Goal: Task Accomplishment & Management: Manage account settings

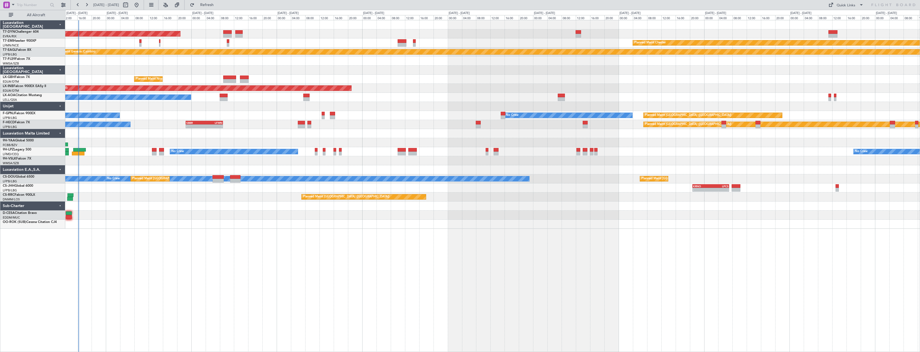
click at [123, 278] on div "AOG Maint Riga (Riga Intl) Planned Maint Chester Planned Maint Geneva (Cointrin…" at bounding box center [492, 186] width 855 height 332
click at [219, 3] on span "Refresh" at bounding box center [207, 5] width 23 height 4
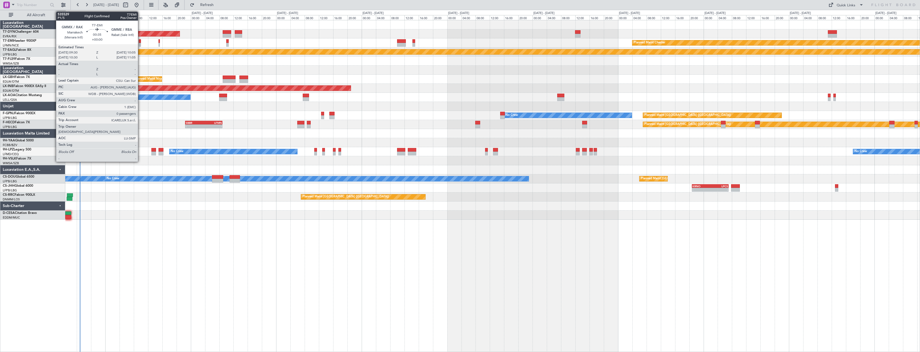
click at [140, 42] on div at bounding box center [140, 41] width 2 height 4
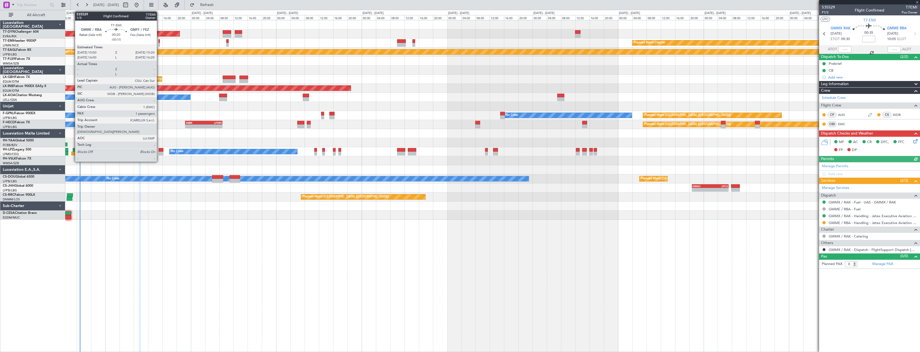
click at [159, 42] on div at bounding box center [158, 41] width 1 height 4
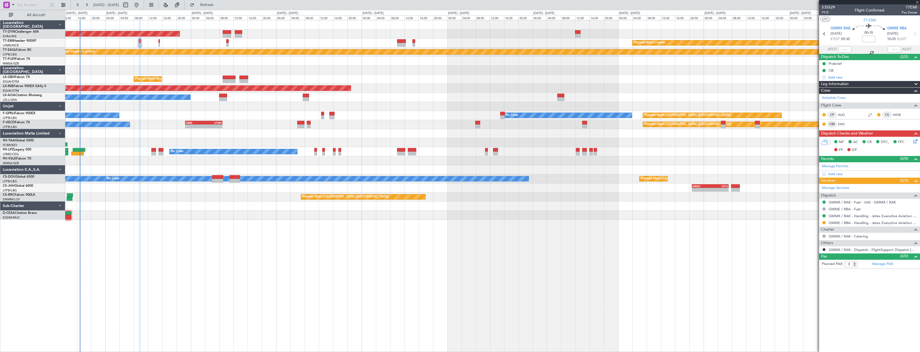
type input "-00:15"
type input "1"
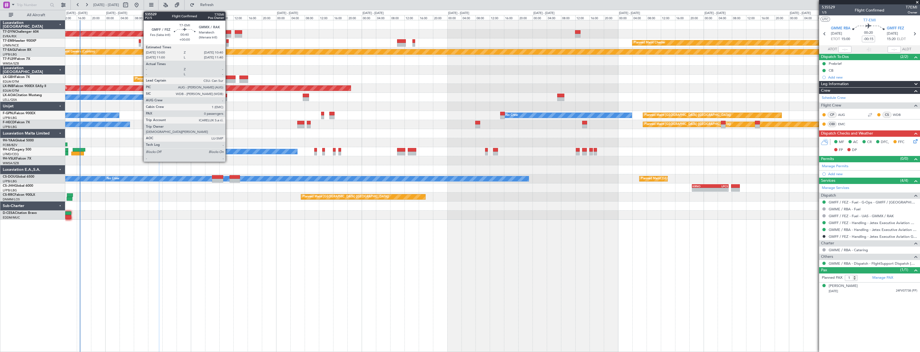
click at [228, 41] on div at bounding box center [227, 41] width 2 height 4
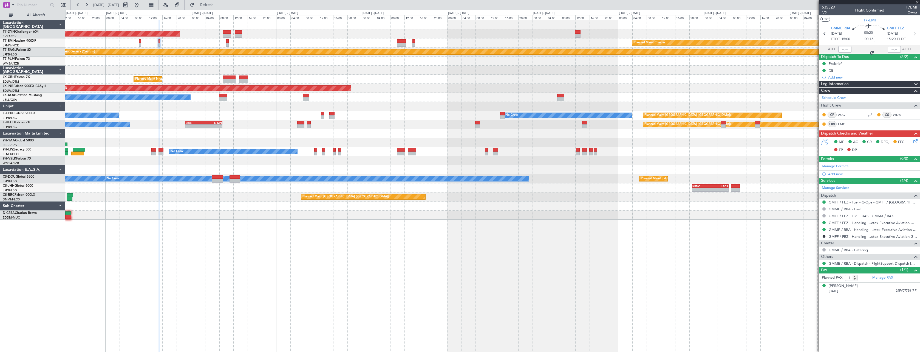
type input "0"
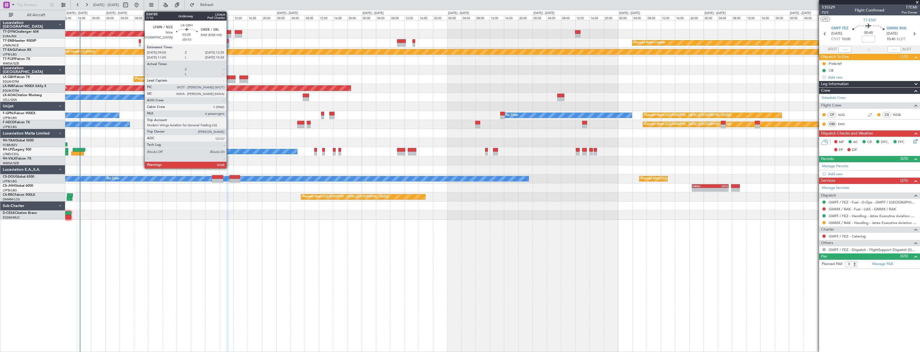
click at [229, 79] on div at bounding box center [229, 81] width 13 height 4
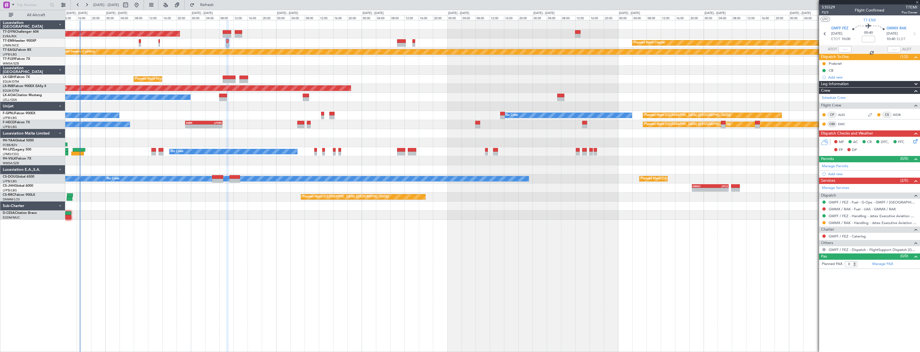
type input "-00:10"
type input "6"
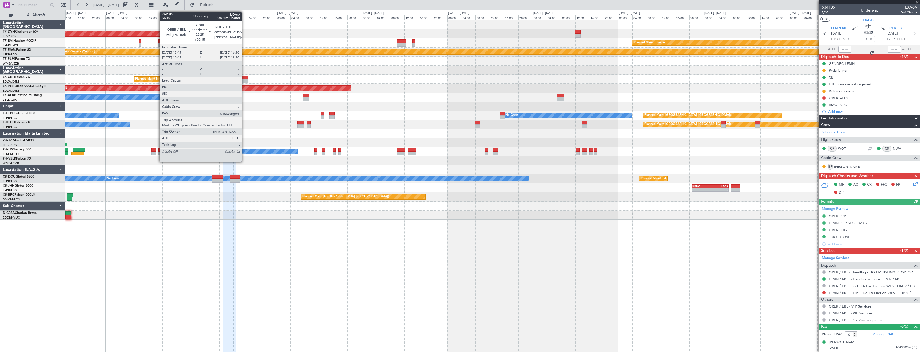
click at [244, 78] on div at bounding box center [243, 77] width 9 height 4
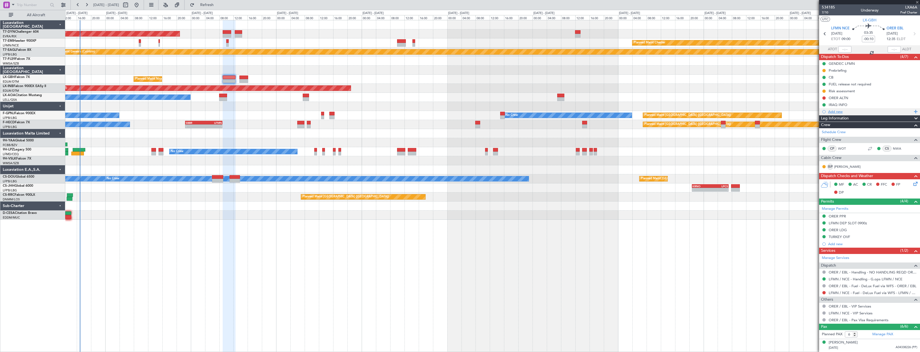
type input "+00:15"
type input "0"
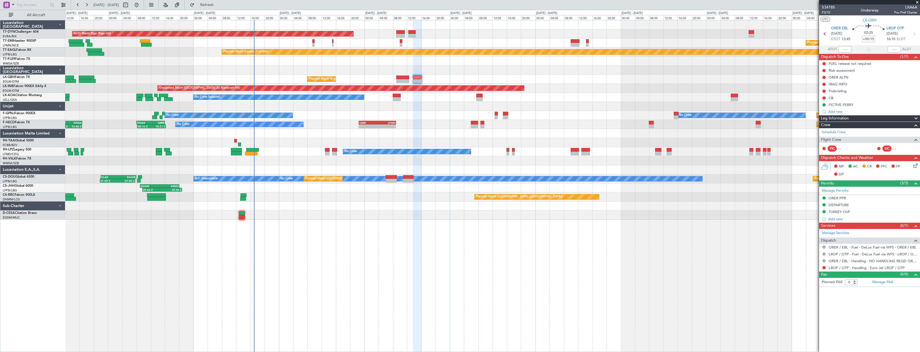
click at [321, 151] on div "AOG Maint Riga (Riga Intl) Planned Maint Basel-Mulhouse Planned Maint Chester P…" at bounding box center [492, 119] width 854 height 199
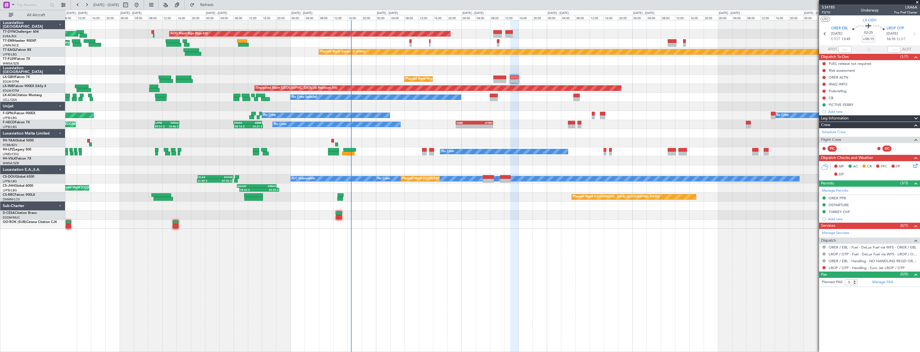
click at [290, 142] on div at bounding box center [492, 142] width 854 height 9
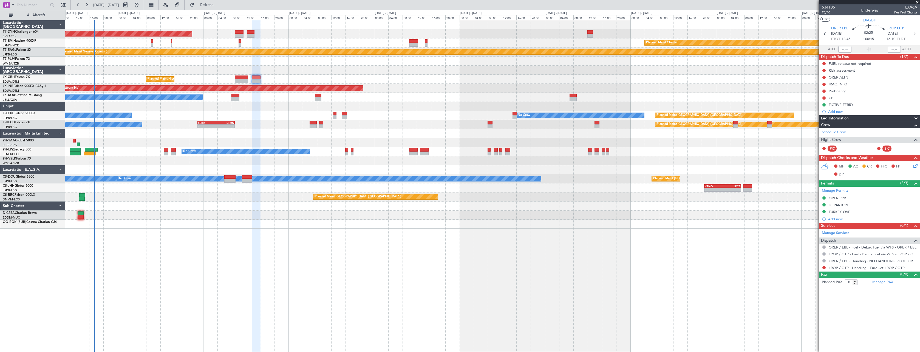
click at [143, 136] on div "AOG Maint Riga (Riga Intl) Planned Maint Chester Planned Maint Geneva (Cointrin…" at bounding box center [492, 124] width 854 height 208
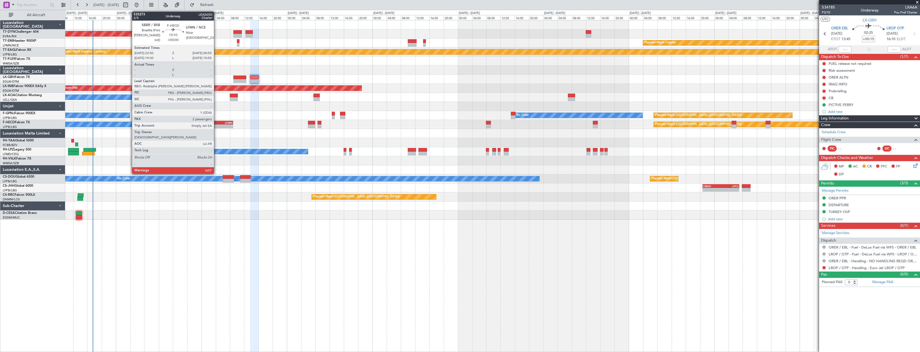
click at [216, 122] on div "LFMN" at bounding box center [223, 122] width 18 height 3
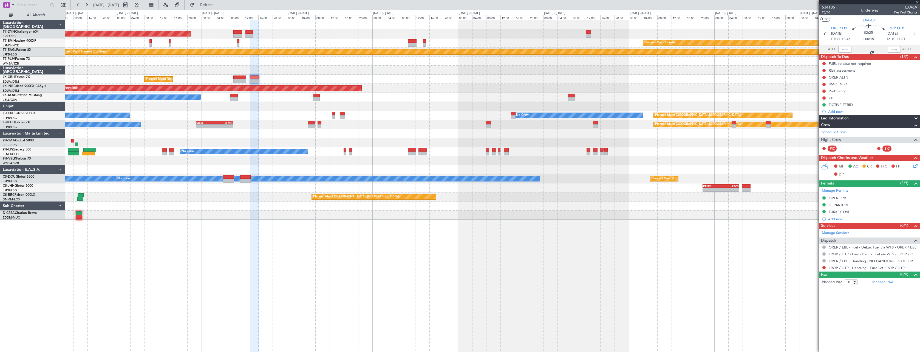
type input "2"
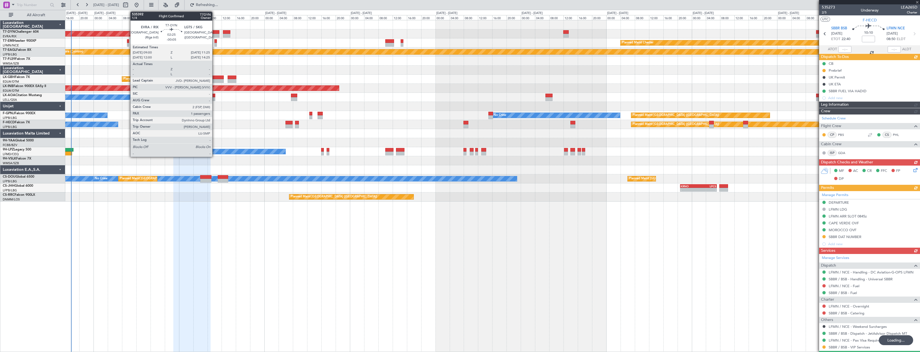
click at [216, 31] on div at bounding box center [215, 32] width 9 height 4
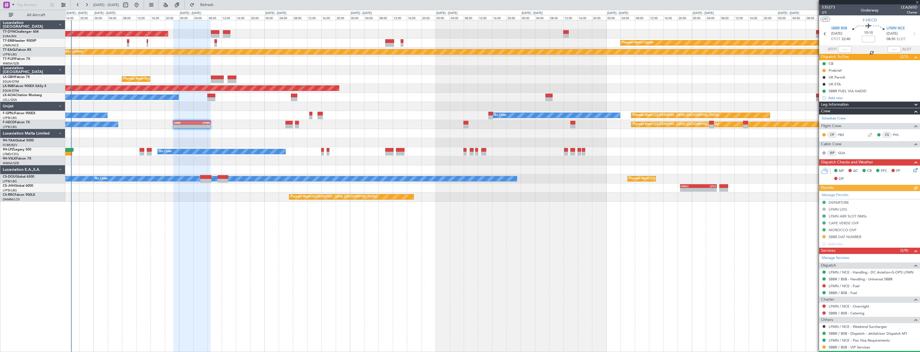
type input "-00:05"
type input "1"
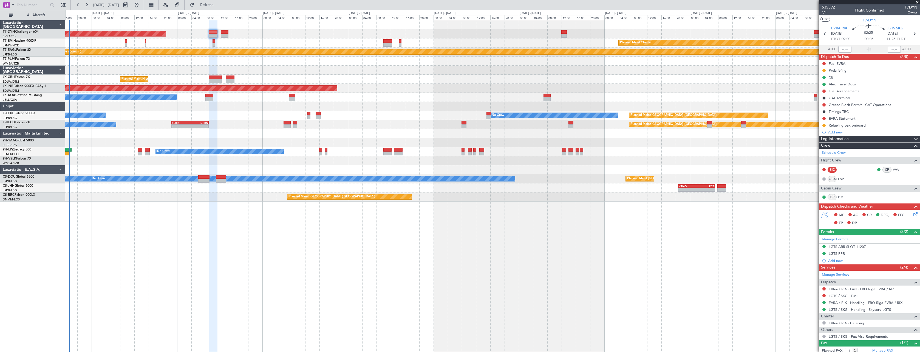
click at [398, 77] on div "Planned Maint Nice ([GEOGRAPHIC_DATA])" at bounding box center [492, 79] width 854 height 9
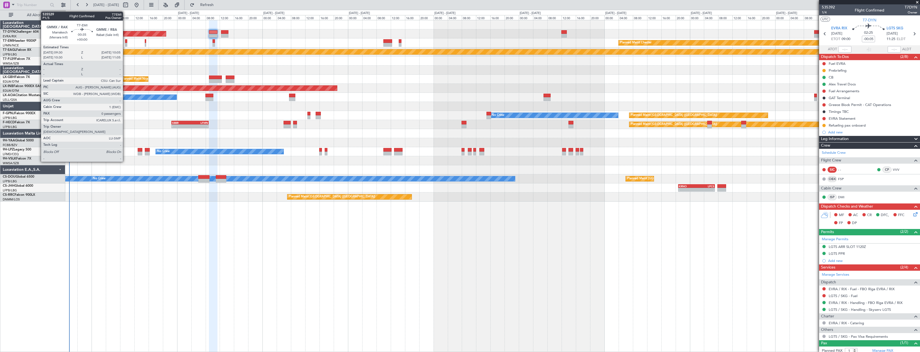
click at [125, 43] on div at bounding box center [126, 45] width 2 height 4
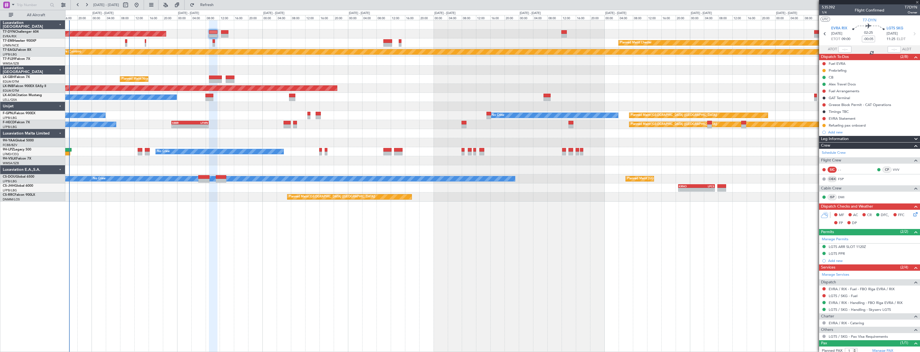
type input "0"
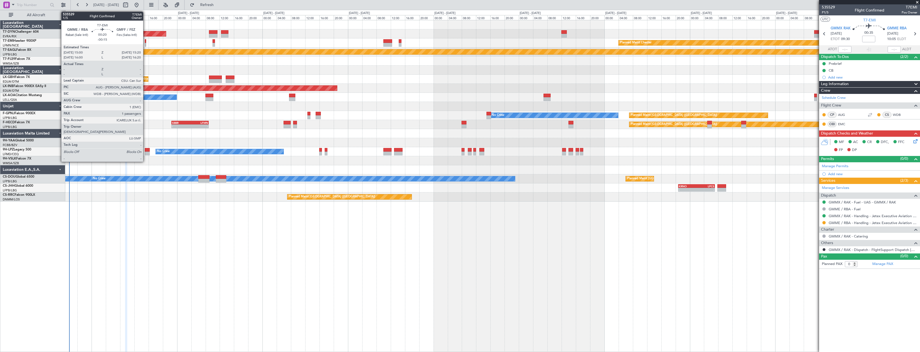
click at [146, 43] on div at bounding box center [145, 45] width 1 height 4
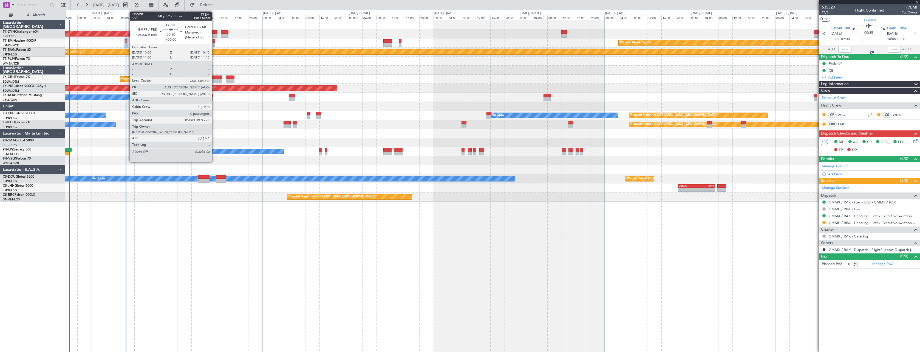
type input "-00:15"
type input "1"
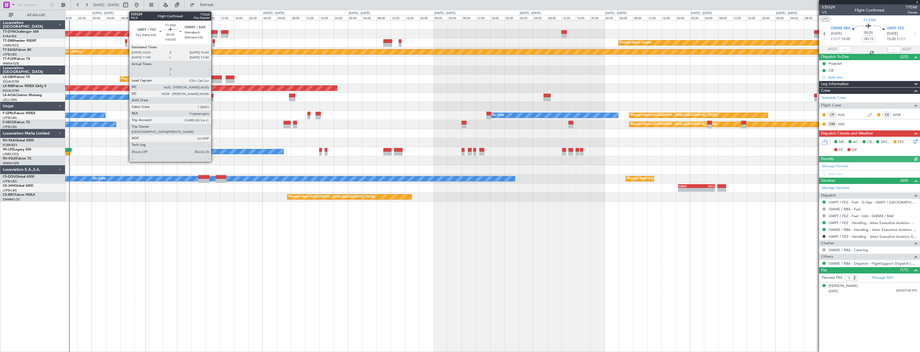
click at [214, 43] on div at bounding box center [214, 45] width 2 height 4
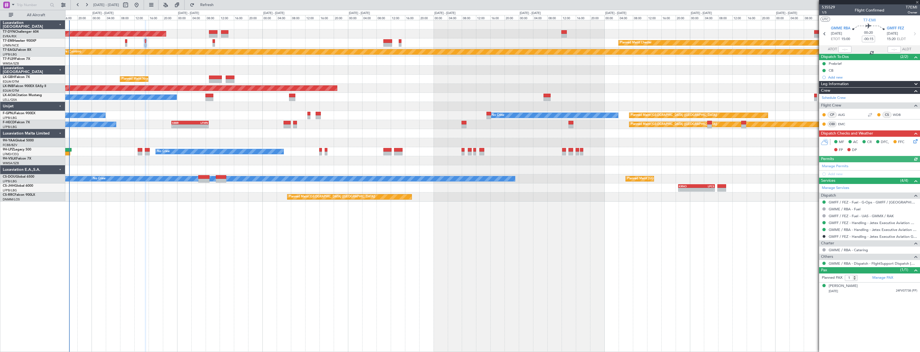
type input "0"
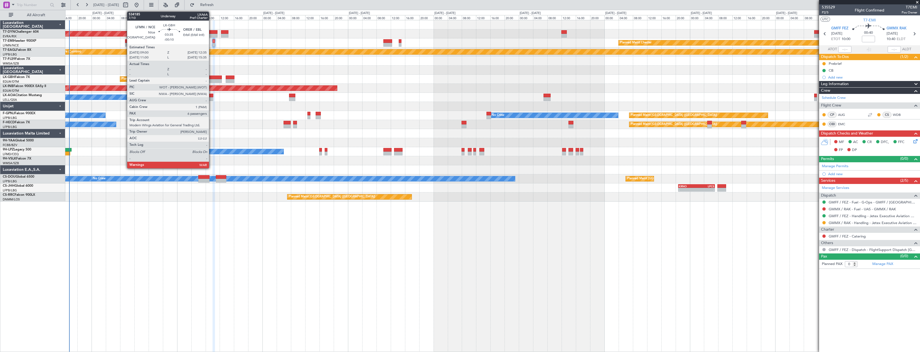
click at [211, 77] on div at bounding box center [215, 77] width 13 height 4
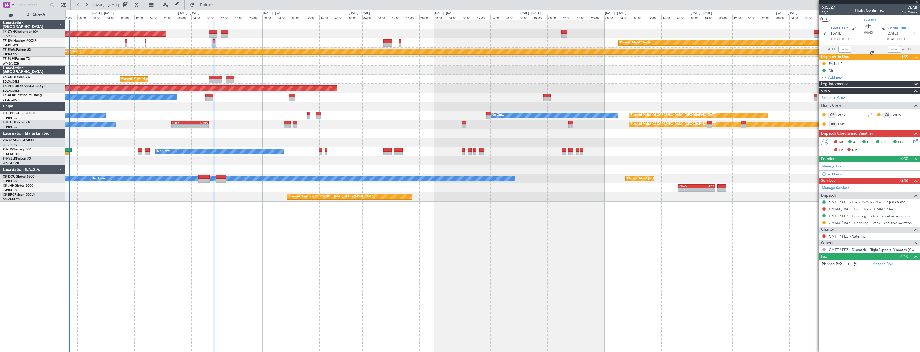
type input "-00:10"
type input "6"
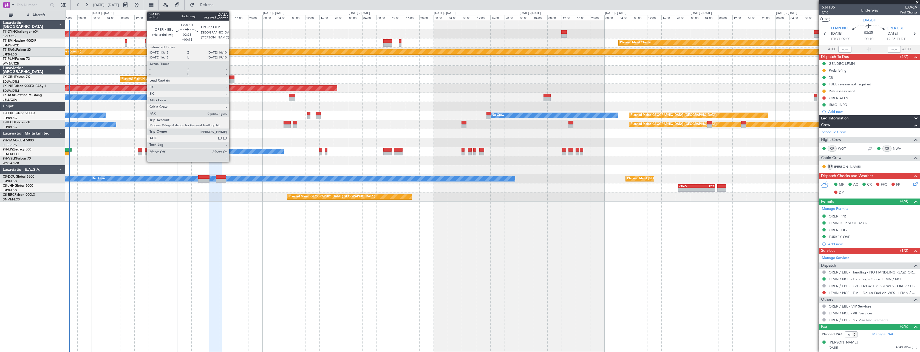
click at [231, 77] on div at bounding box center [230, 77] width 9 height 4
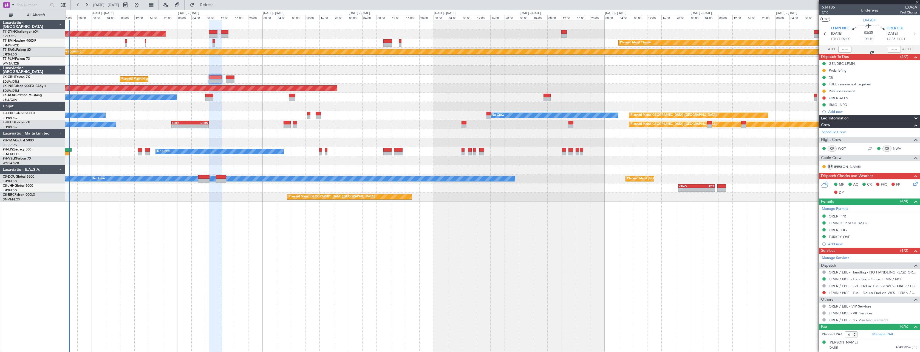
type input "+00:15"
type input "0"
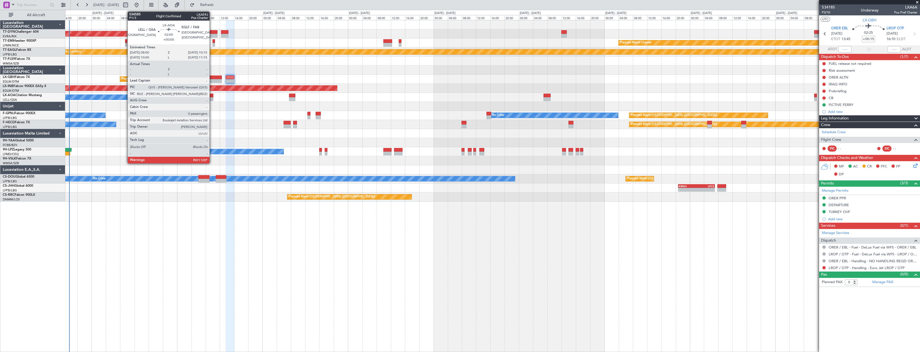
click at [212, 94] on div at bounding box center [209, 96] width 8 height 4
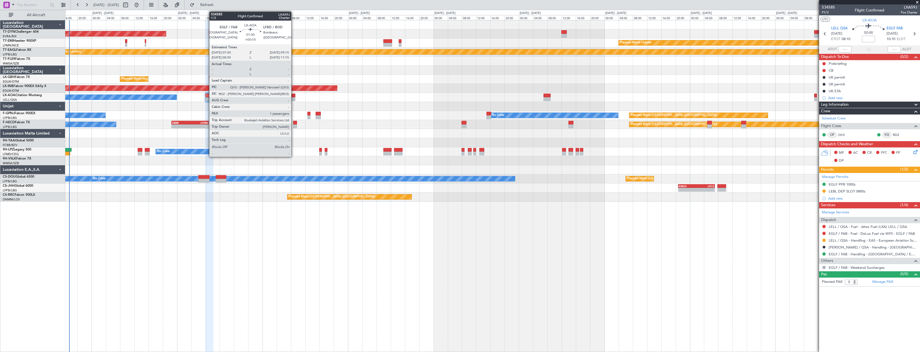
click at [294, 95] on div at bounding box center [292, 96] width 6 height 4
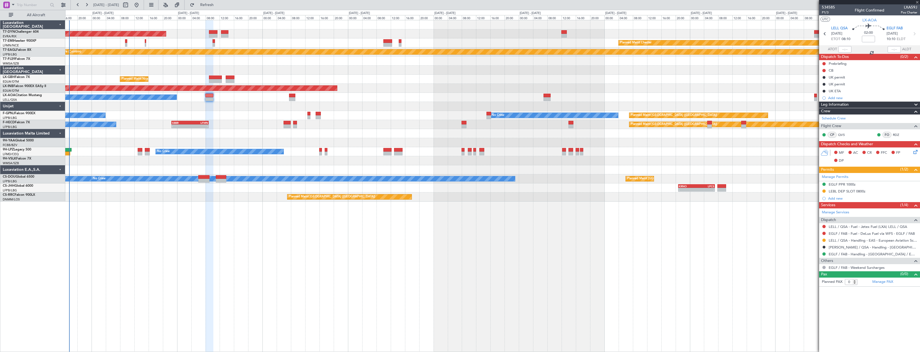
type input "+00:10"
type input "1"
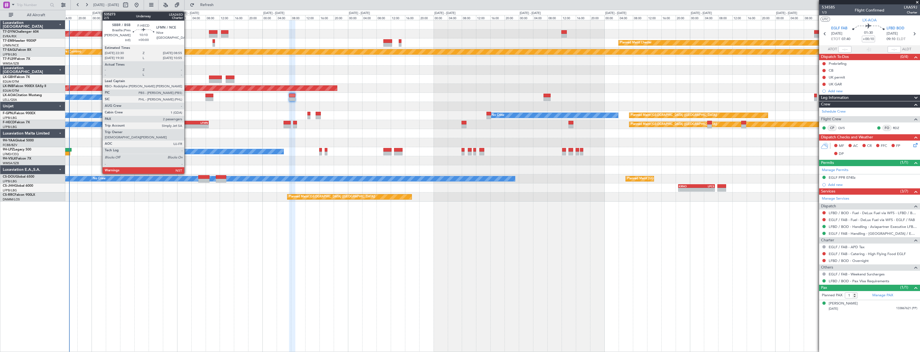
click at [187, 124] on div "SBBR" at bounding box center [181, 122] width 18 height 3
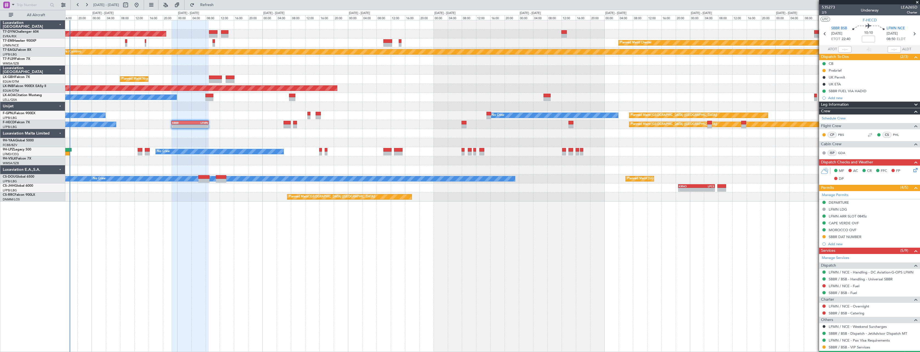
click at [917, 2] on span at bounding box center [917, 2] width 5 height 5
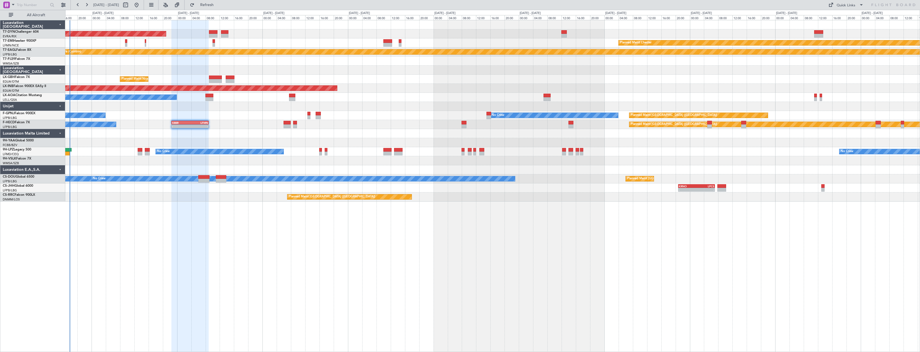
type input "0"
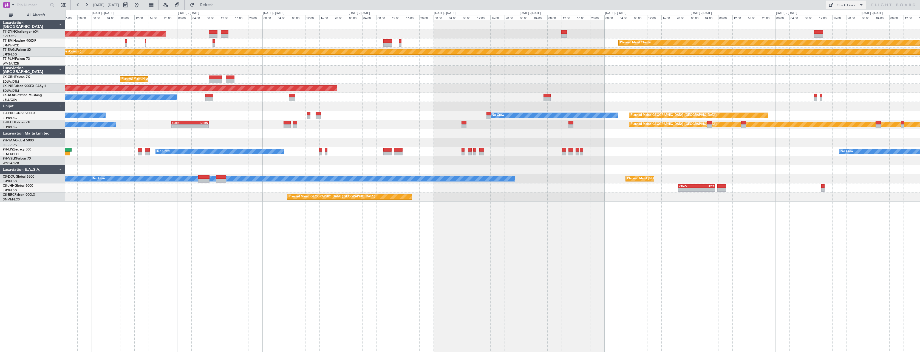
click at [861, 7] on span at bounding box center [861, 5] width 7 height 7
click at [853, 18] on button "Trip Builder" at bounding box center [846, 18] width 41 height 13
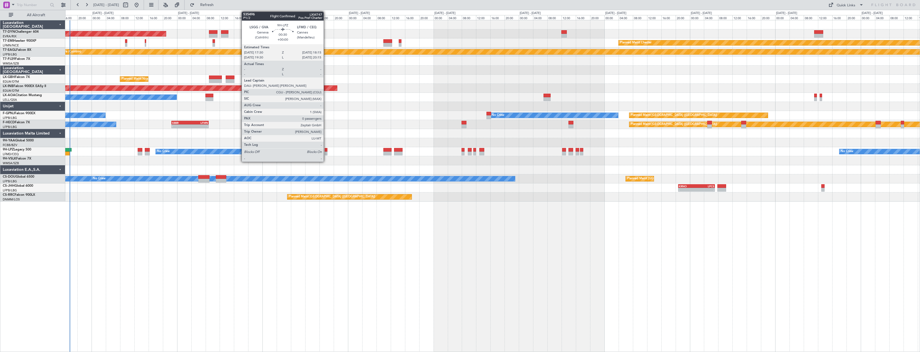
click at [326, 148] on div at bounding box center [326, 150] width 3 height 4
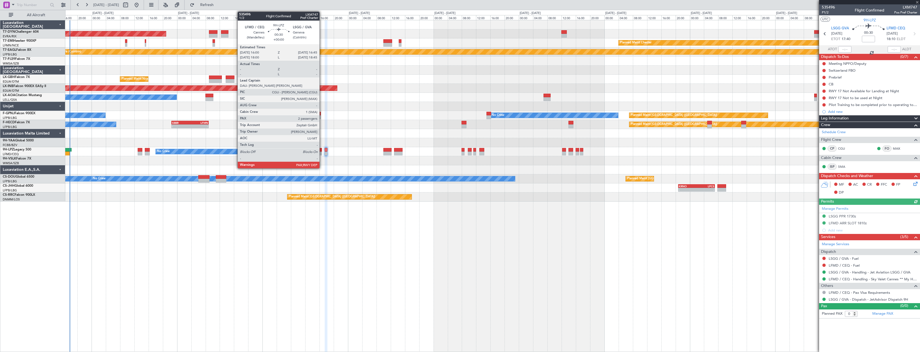
click at [322, 151] on div at bounding box center [320, 150] width 3 height 4
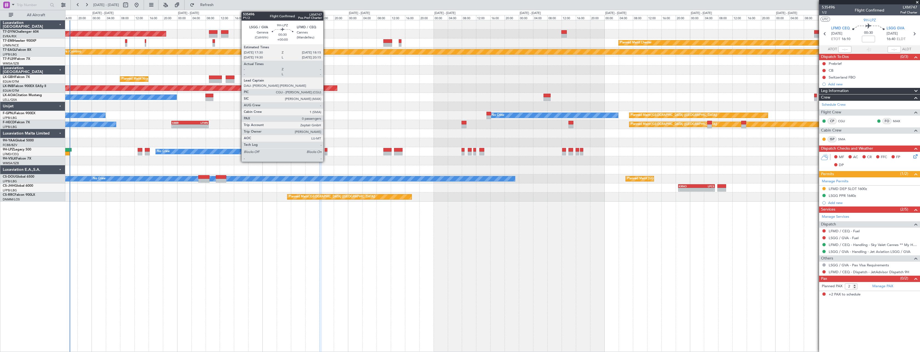
click at [326, 151] on div at bounding box center [326, 150] width 3 height 4
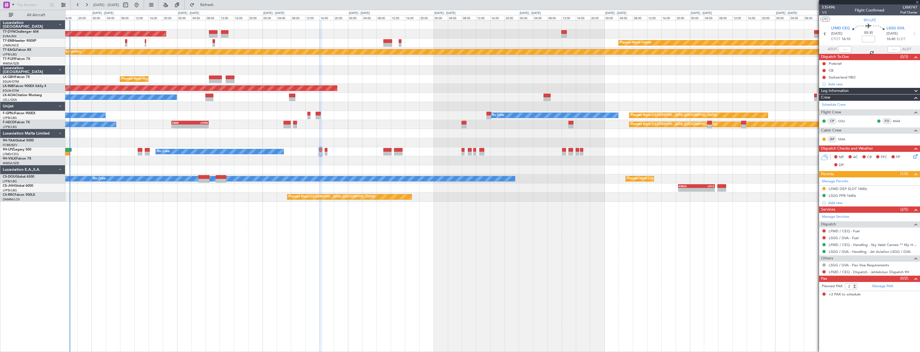
type input "0"
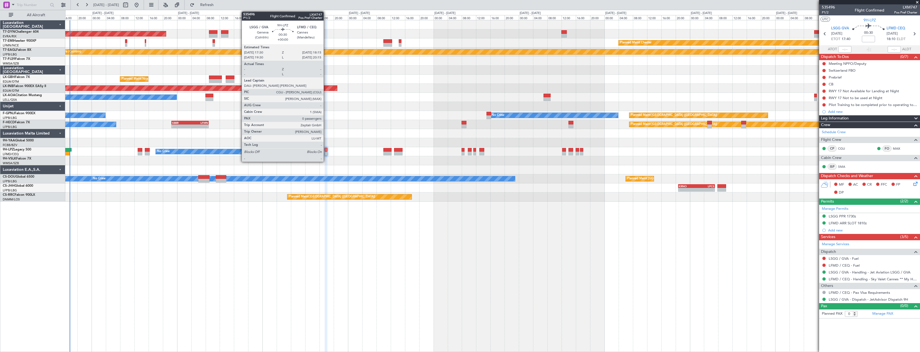
click at [326, 149] on div at bounding box center [326, 150] width 3 height 4
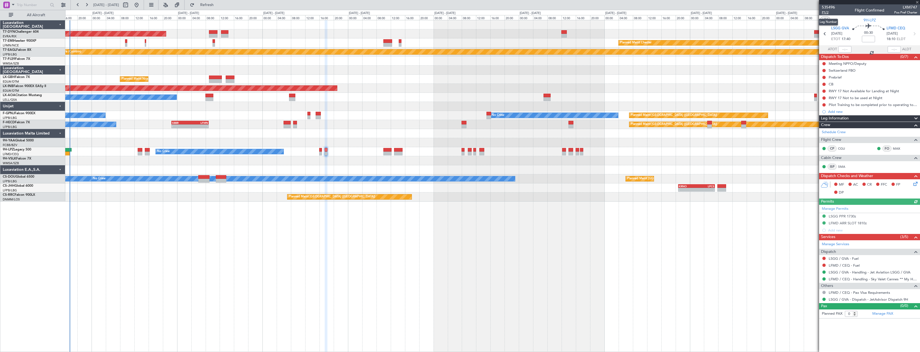
click at [826, 12] on span "P1/2" at bounding box center [828, 12] width 13 height 5
click at [220, 1] on button "Refresh" at bounding box center [203, 5] width 33 height 9
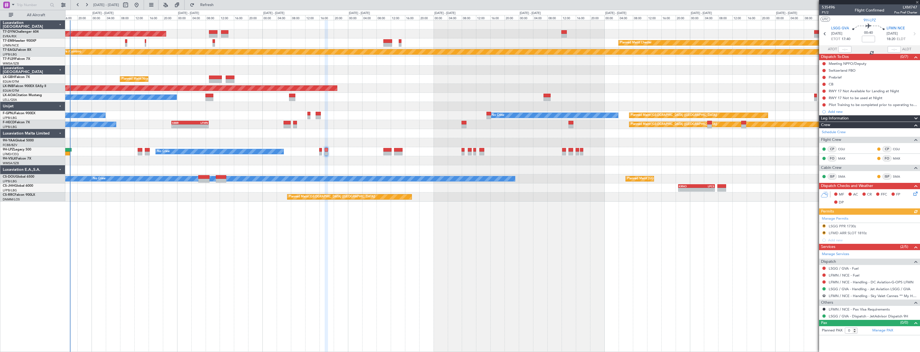
click at [918, 3] on div at bounding box center [869, 2] width 101 height 4
click at [917, 2] on span at bounding box center [917, 2] width 5 height 5
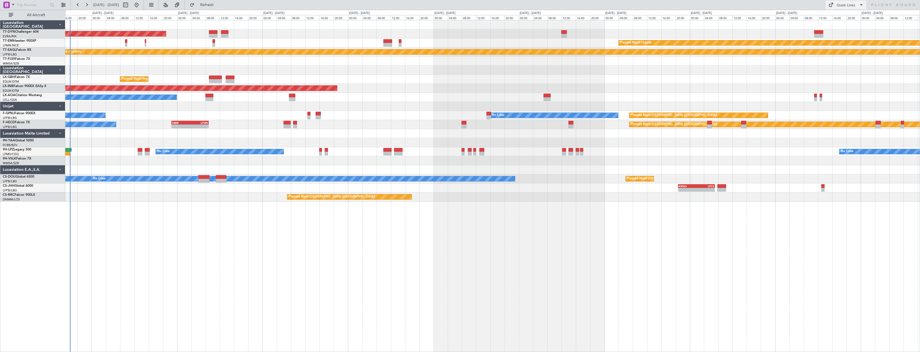
click at [857, 7] on button "Quick Links" at bounding box center [846, 5] width 41 height 9
click at [848, 18] on button "Trip Builder" at bounding box center [846, 18] width 41 height 13
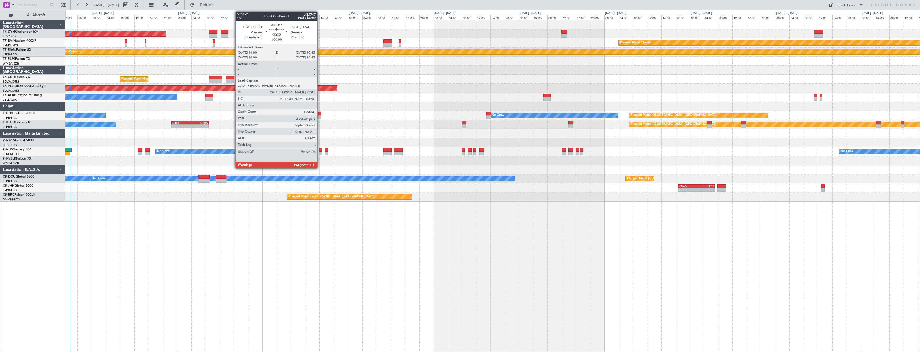
click at [320, 151] on div at bounding box center [320, 150] width 3 height 4
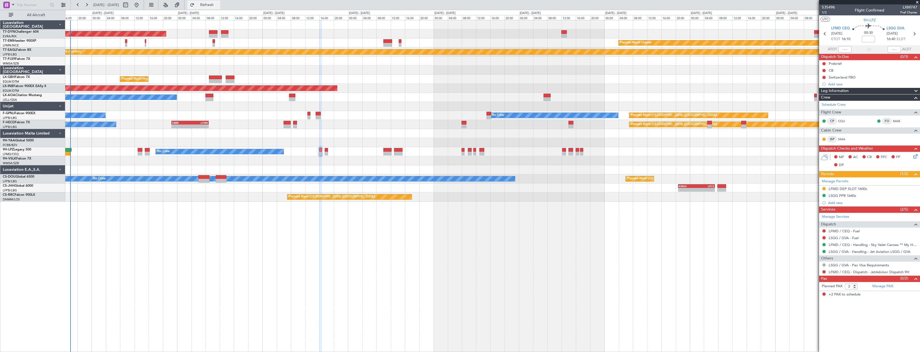
click at [220, 9] on button "Refresh" at bounding box center [203, 5] width 33 height 9
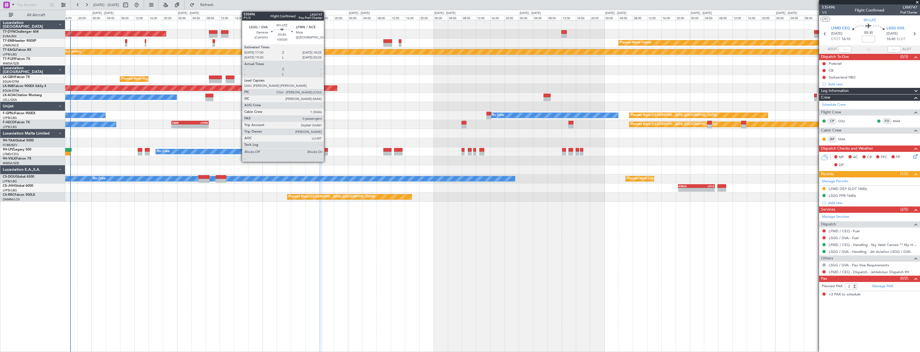
click at [327, 150] on div at bounding box center [326, 150] width 3 height 4
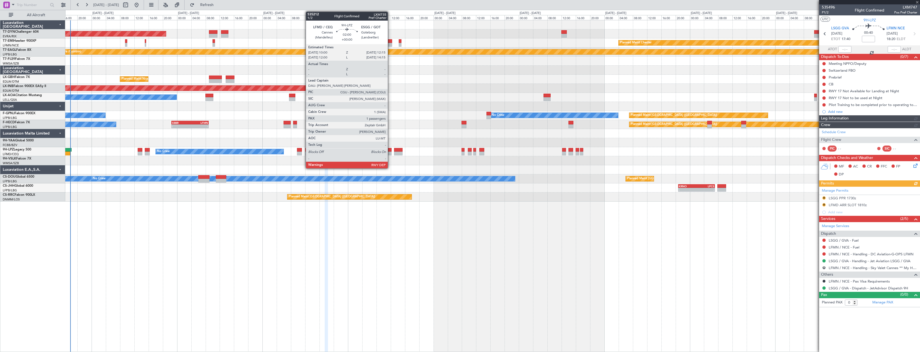
click at [390, 151] on div at bounding box center [387, 150] width 8 height 4
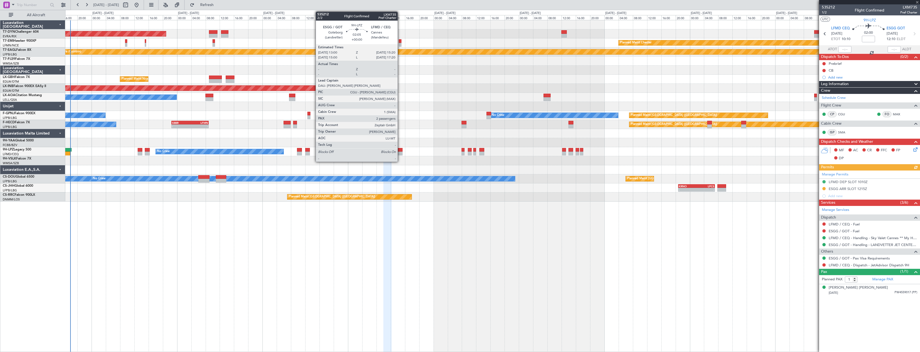
click at [400, 150] on div at bounding box center [398, 150] width 9 height 4
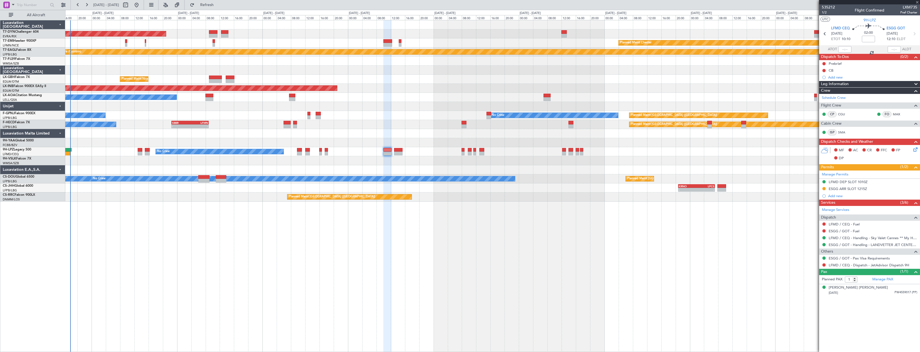
type input "2"
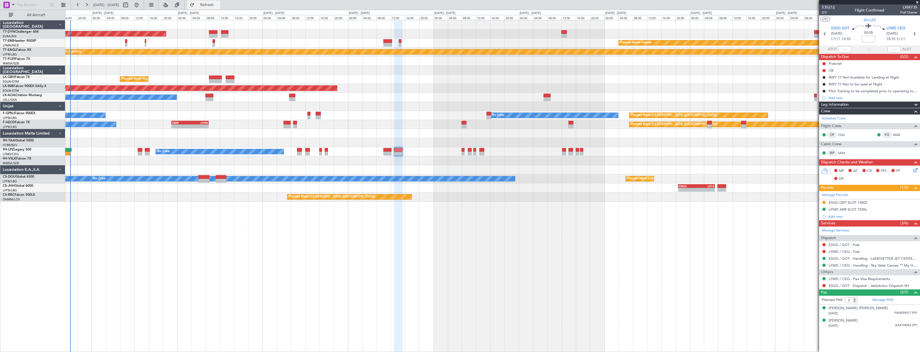
click at [206, 2] on button "Refresh" at bounding box center [203, 5] width 33 height 9
click at [211, 5] on button "Refresh" at bounding box center [203, 5] width 33 height 9
click at [219, 6] on span "Refresh" at bounding box center [207, 5] width 23 height 4
click at [218, 4] on span "Refresh" at bounding box center [207, 5] width 23 height 4
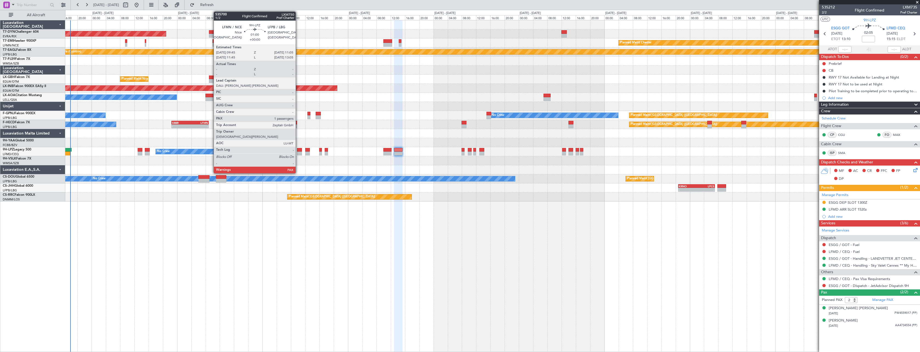
click at [298, 148] on div at bounding box center [299, 150] width 5 height 4
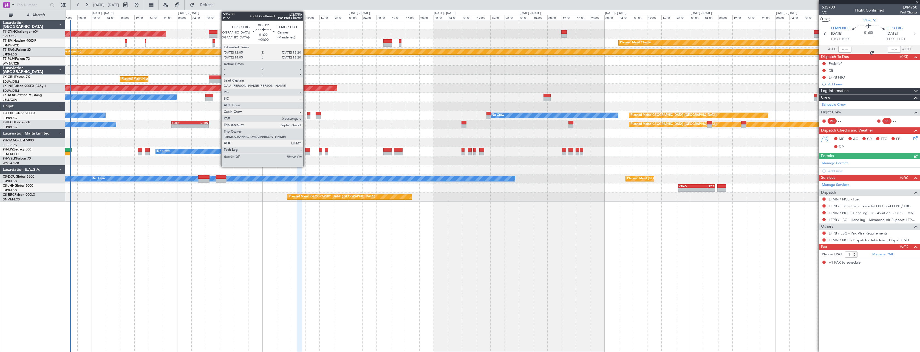
click at [306, 152] on div at bounding box center [307, 153] width 5 height 4
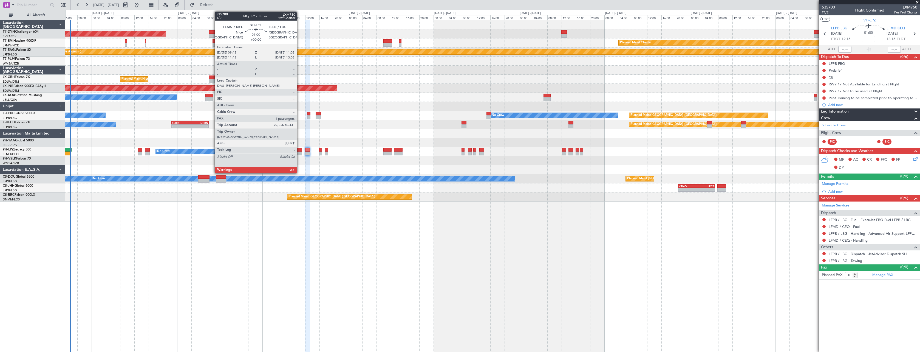
click at [299, 149] on div at bounding box center [299, 150] width 5 height 4
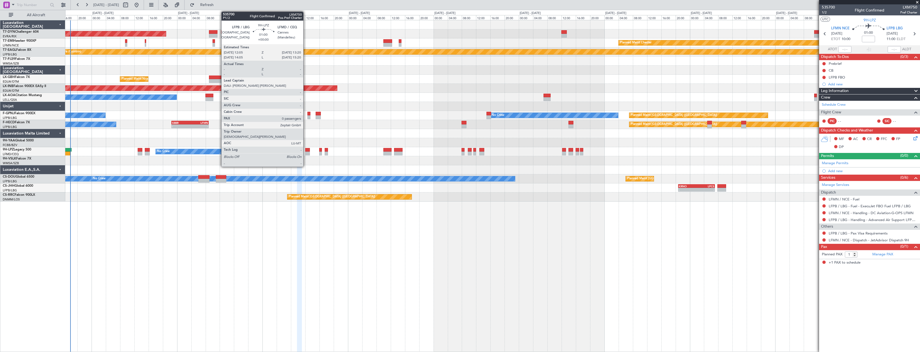
click at [306, 150] on div at bounding box center [307, 150] width 5 height 4
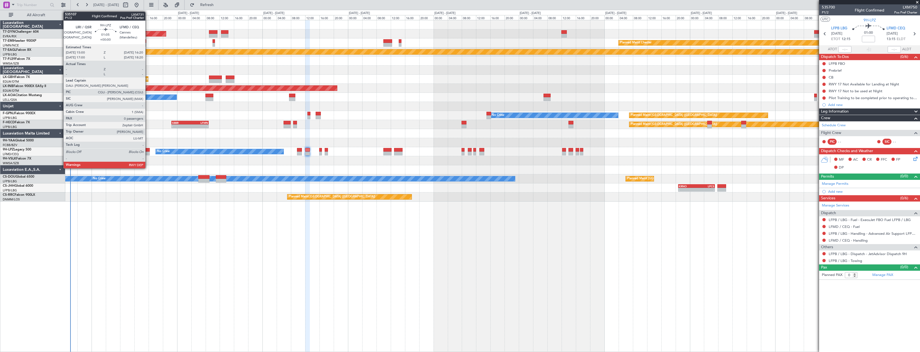
click at [148, 152] on div at bounding box center [147, 153] width 5 height 4
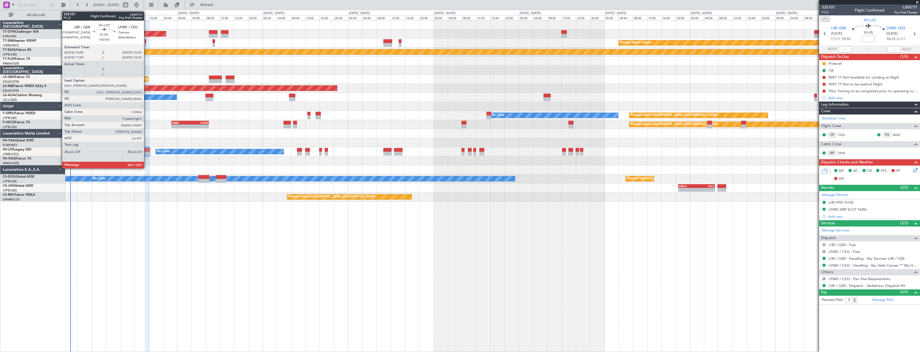
click at [146, 152] on div at bounding box center [147, 153] width 5 height 4
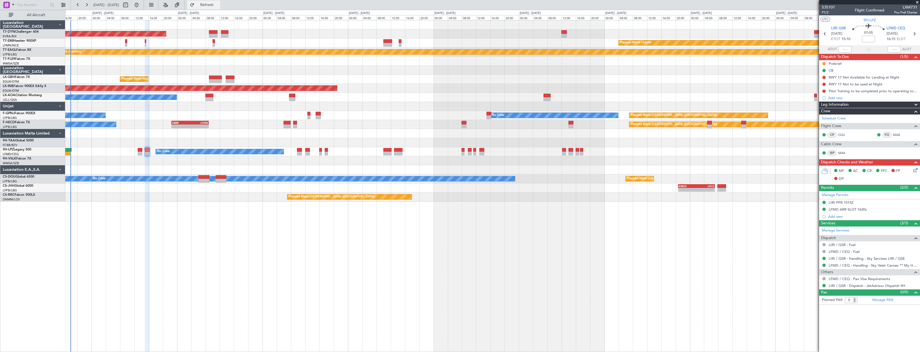
click at [206, 6] on button "Refresh" at bounding box center [203, 5] width 33 height 9
click at [831, 7] on span "535107" at bounding box center [828, 7] width 13 height 6
click at [833, 8] on span "535107" at bounding box center [828, 7] width 13 height 6
click at [217, 6] on span "Refresh" at bounding box center [207, 5] width 23 height 4
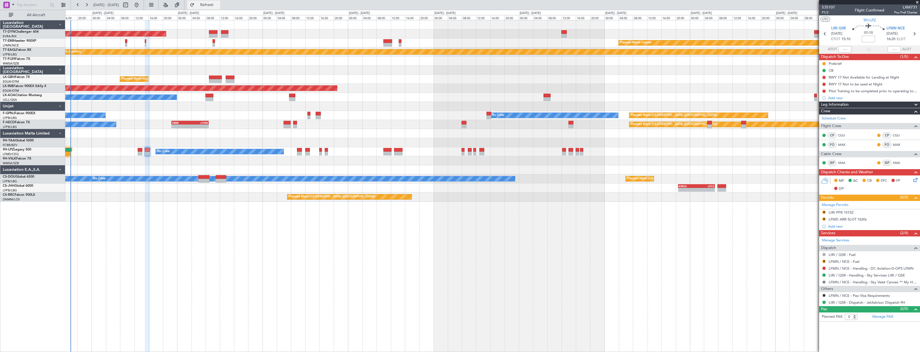
click at [216, 4] on span "Refresh" at bounding box center [207, 5] width 23 height 4
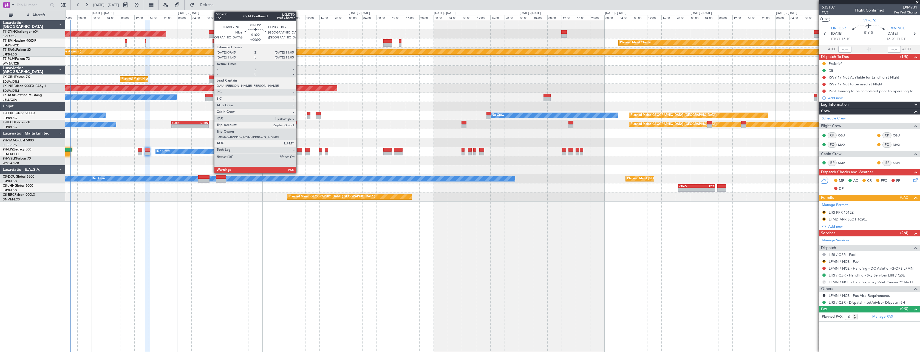
click at [299, 150] on div at bounding box center [299, 150] width 5 height 4
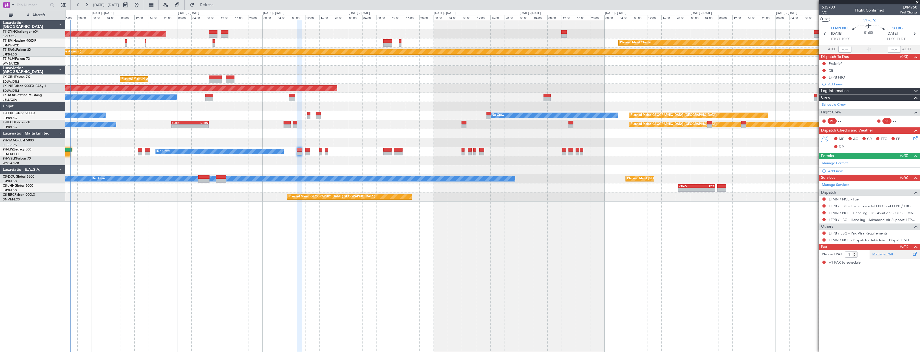
click at [907, 255] on div "Manage PAX" at bounding box center [895, 254] width 50 height 9
click at [215, 7] on button "Refresh" at bounding box center [203, 5] width 33 height 9
click at [905, 218] on link "LFPB / LBG - Handling - Advanced Air Support LFPB / LBG" at bounding box center [873, 219] width 89 height 5
click at [883, 219] on link "LFPB / LBG - Handling - Advanced Air Support LFPB / LBG" at bounding box center [873, 219] width 89 height 5
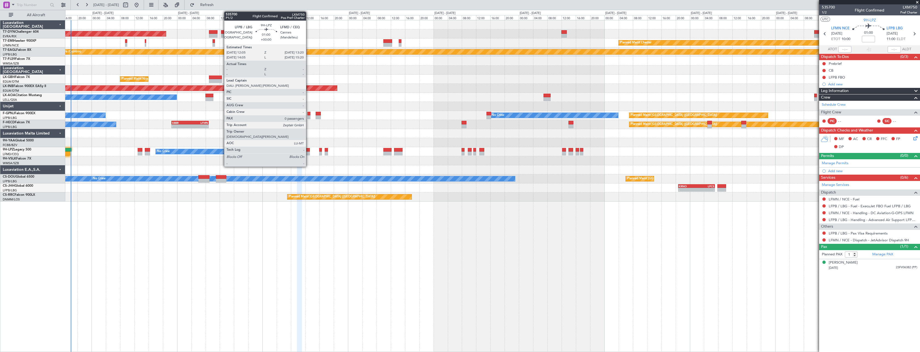
click at [308, 149] on div at bounding box center [307, 150] width 5 height 4
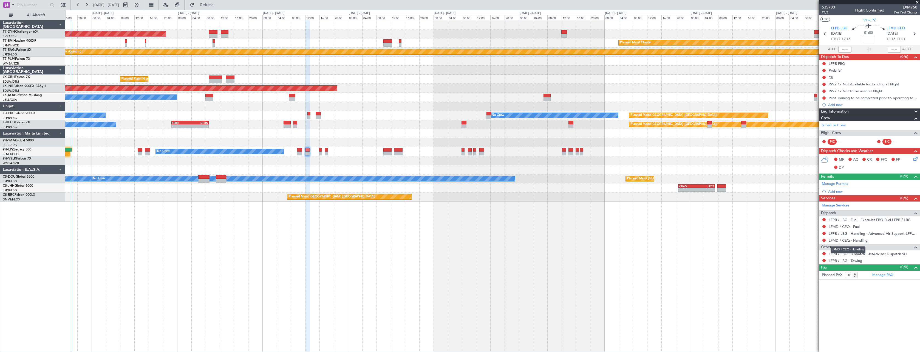
click at [862, 240] on link "LFMD / CEQ - Handling" at bounding box center [848, 240] width 39 height 5
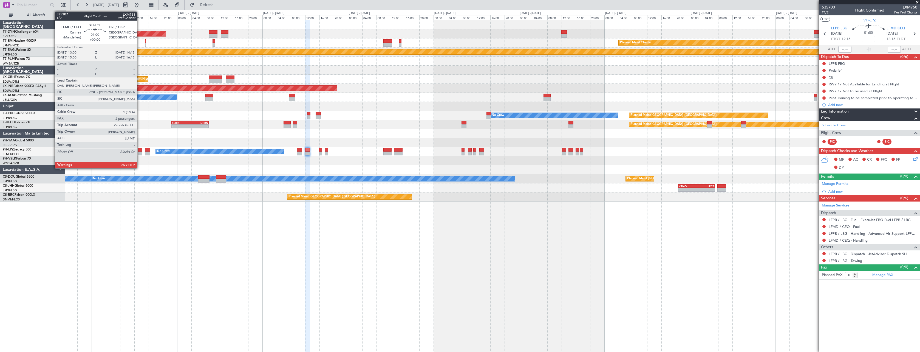
click at [139, 151] on div at bounding box center [140, 153] width 5 height 4
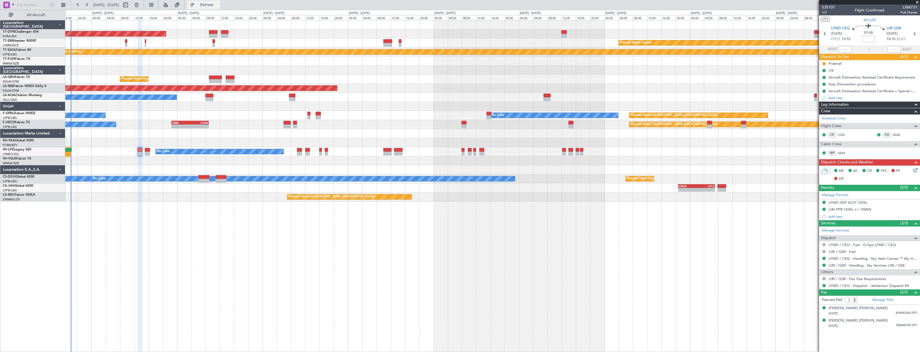
click at [215, 4] on span "Refresh" at bounding box center [207, 5] width 23 height 4
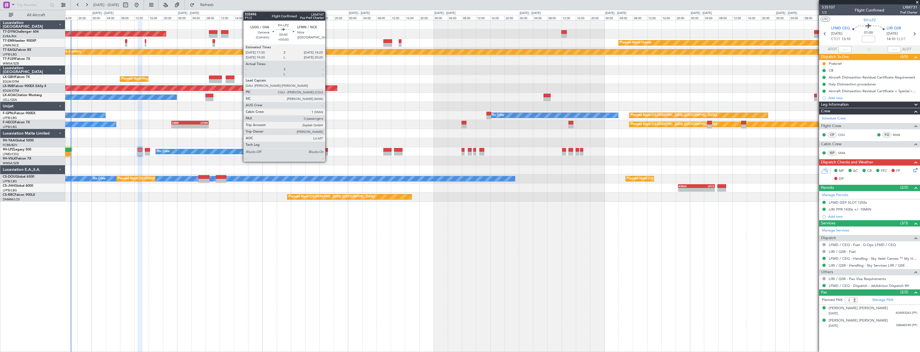
click at [328, 150] on div at bounding box center [326, 150] width 3 height 4
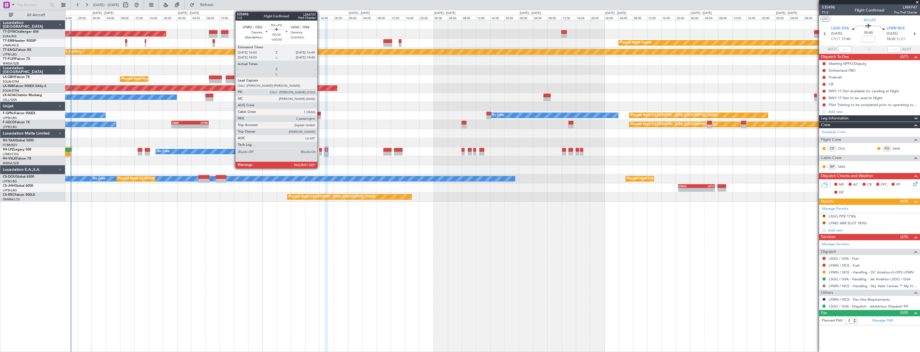
click at [320, 150] on div at bounding box center [320, 150] width 3 height 4
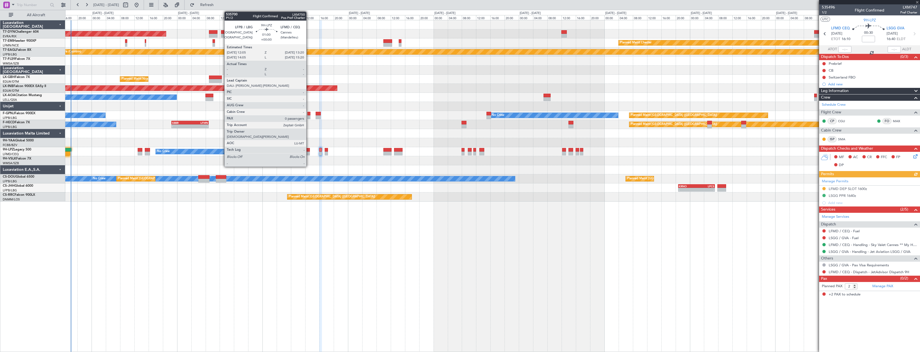
click at [309, 148] on div at bounding box center [307, 150] width 5 height 4
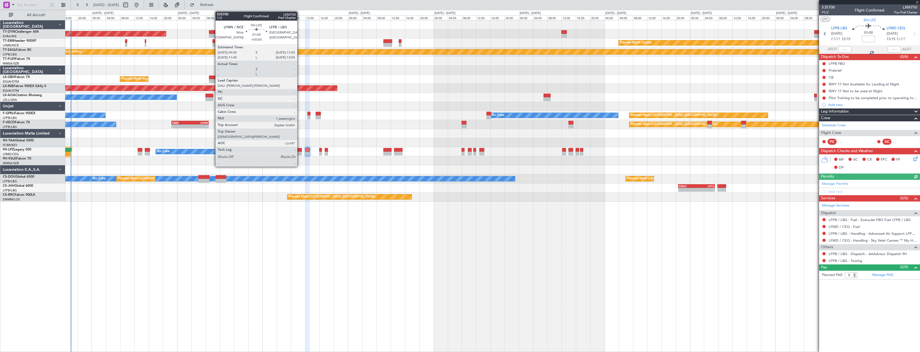
click at [300, 152] on div at bounding box center [299, 153] width 5 height 4
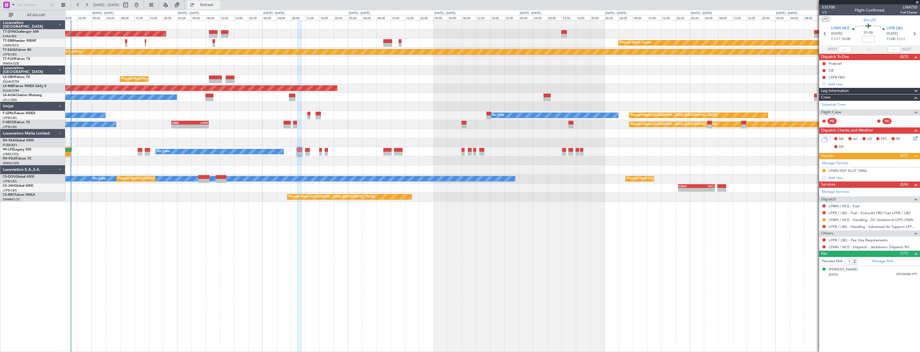
click at [219, 5] on span "Refresh" at bounding box center [207, 5] width 23 height 4
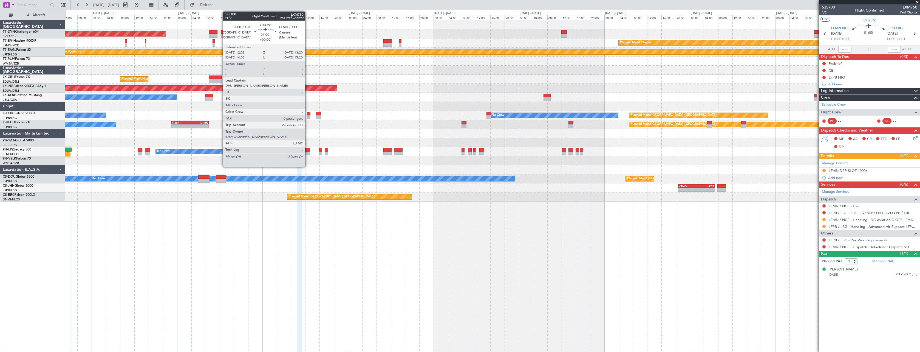
click at [307, 150] on div at bounding box center [307, 150] width 5 height 4
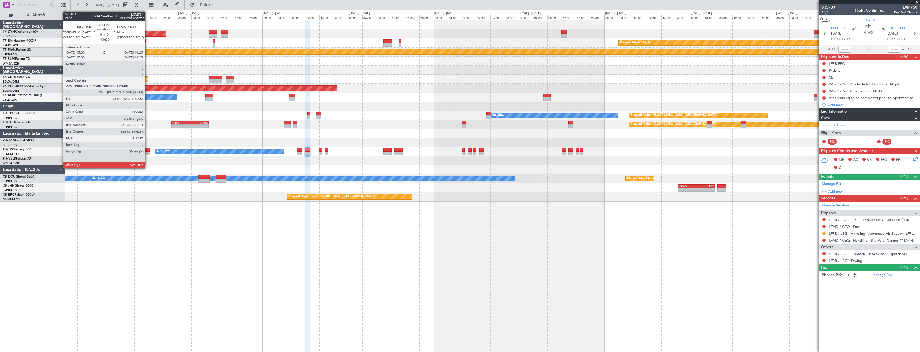
click at [148, 149] on div at bounding box center [147, 150] width 5 height 4
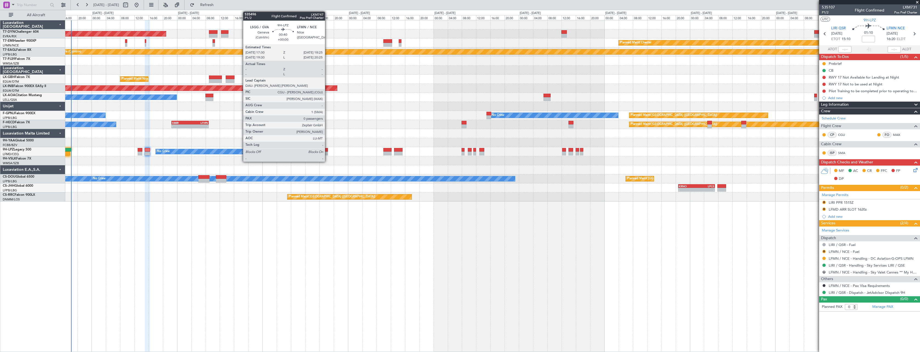
click at [327, 148] on div at bounding box center [326, 150] width 3 height 4
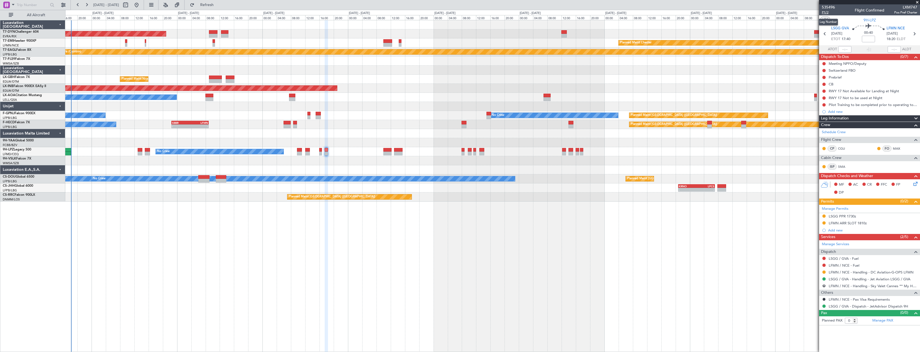
click at [828, 10] on span "P1/2" at bounding box center [828, 12] width 13 height 5
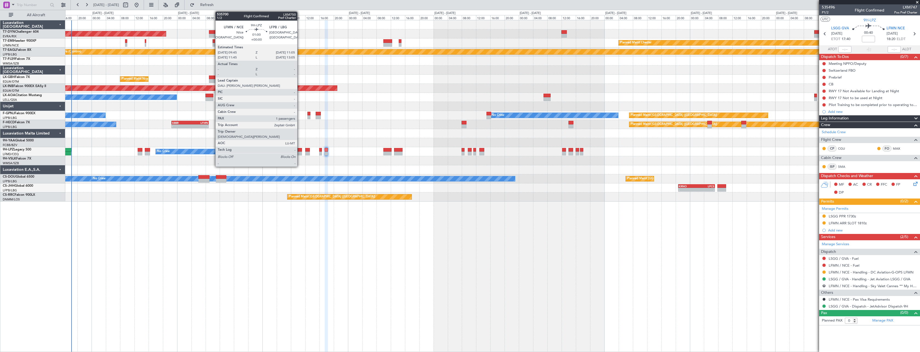
click at [300, 151] on div at bounding box center [299, 150] width 5 height 4
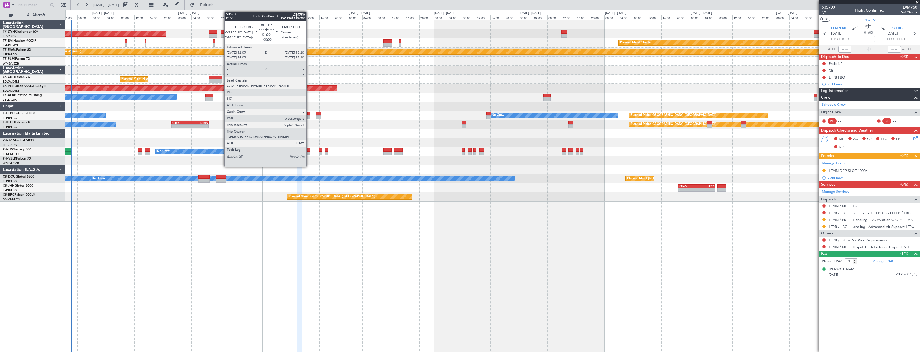
click at [309, 149] on div at bounding box center [307, 150] width 5 height 4
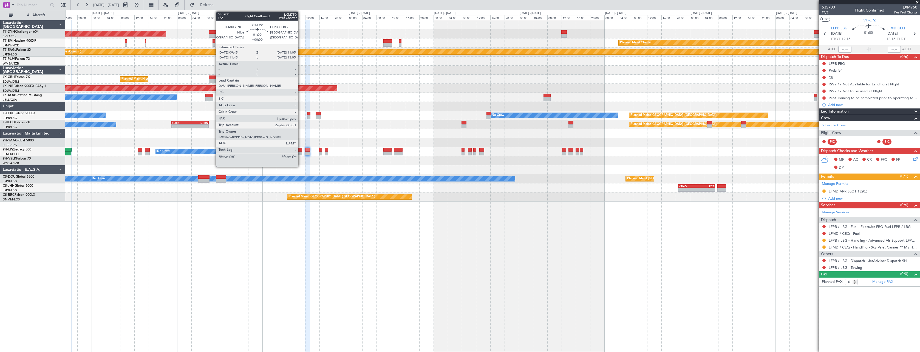
click at [301, 148] on div at bounding box center [299, 150] width 5 height 4
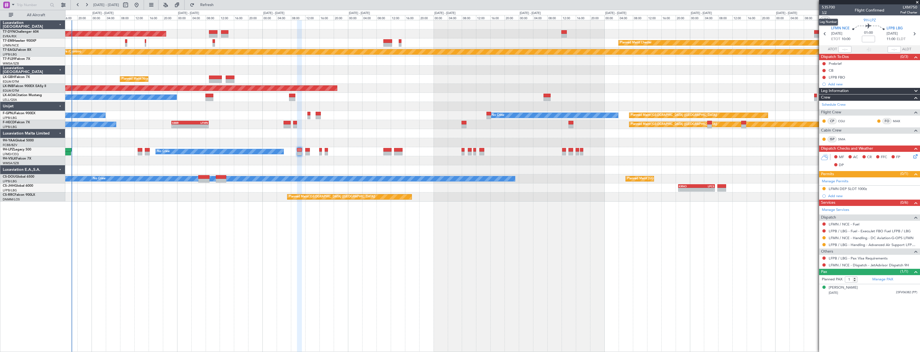
click at [826, 12] on span "1/2" at bounding box center [828, 12] width 13 height 5
click at [219, 7] on span "Refresh" at bounding box center [207, 5] width 23 height 4
click at [826, 12] on span "1/2" at bounding box center [828, 12] width 13 height 5
click at [833, 5] on span "535700" at bounding box center [828, 7] width 13 height 6
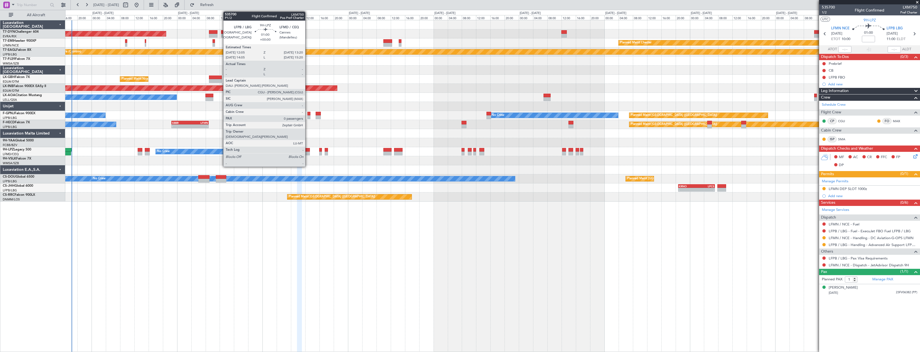
click at [308, 149] on div at bounding box center [307, 150] width 5 height 4
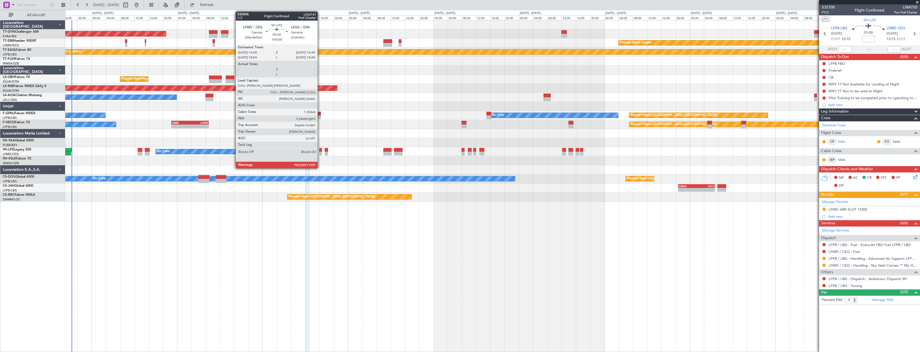
click at [320, 151] on div at bounding box center [320, 150] width 3 height 4
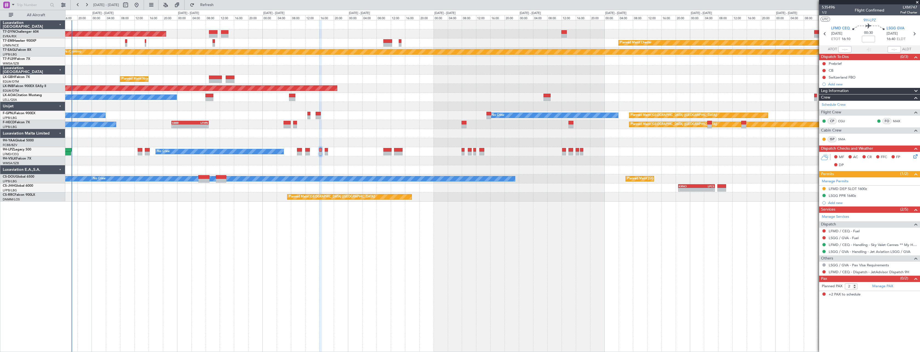
click at [305, 150] on div "No Crew No Crew" at bounding box center [492, 151] width 854 height 9
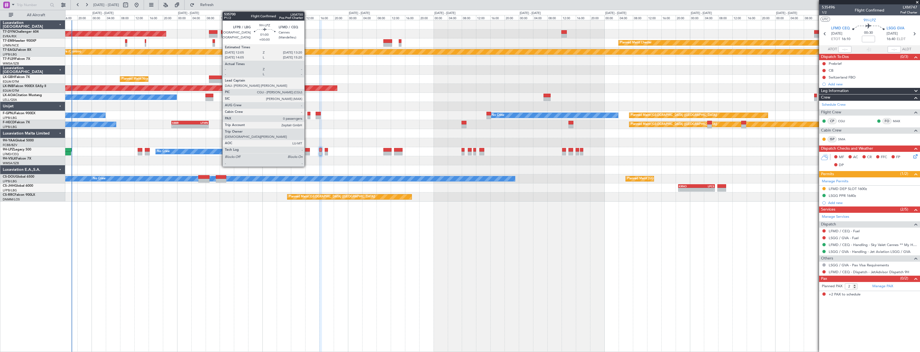
click at [307, 151] on div at bounding box center [307, 153] width 5 height 4
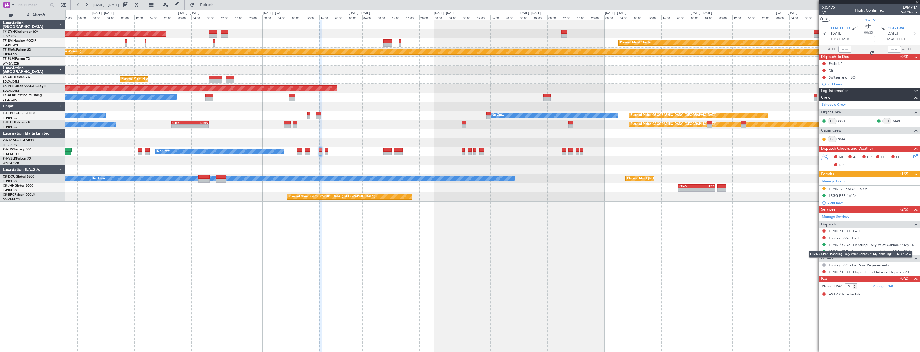
type input "0"
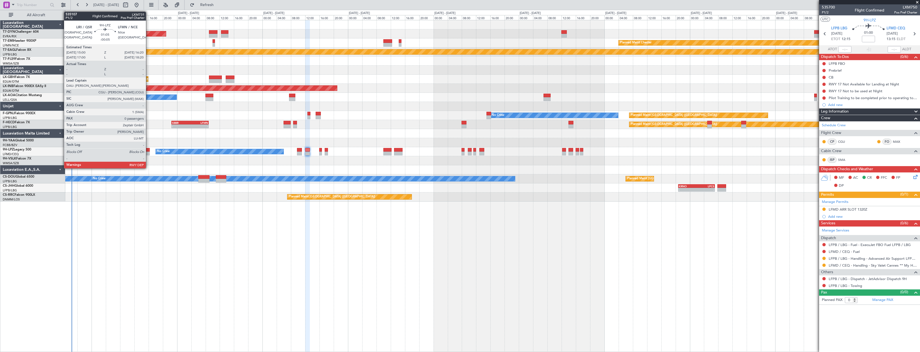
click at [148, 151] on div at bounding box center [147, 150] width 5 height 4
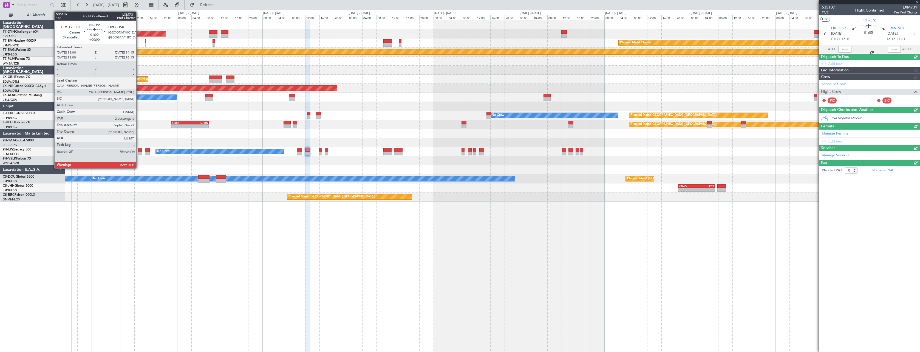
type input "-00:05"
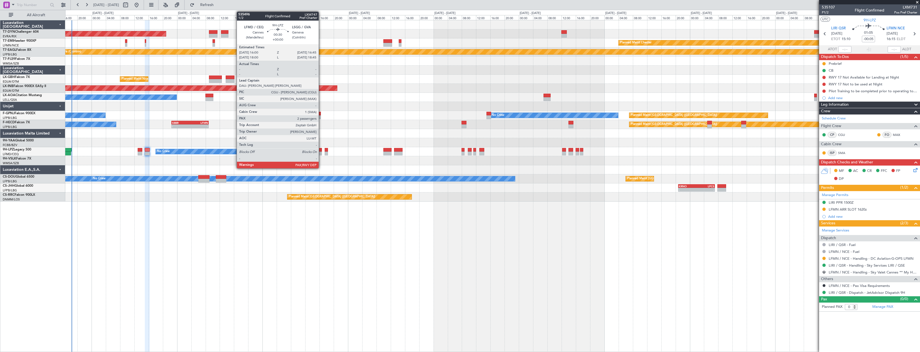
click at [321, 149] on div at bounding box center [320, 150] width 3 height 4
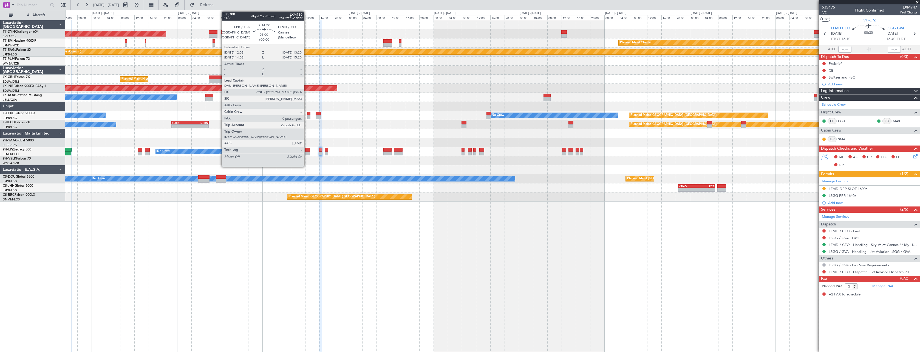
click at [307, 149] on div at bounding box center [307, 150] width 5 height 4
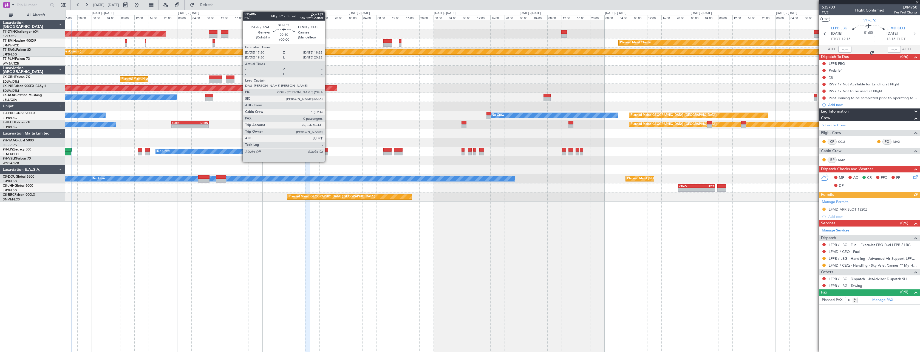
click at [327, 150] on div at bounding box center [326, 150] width 3 height 4
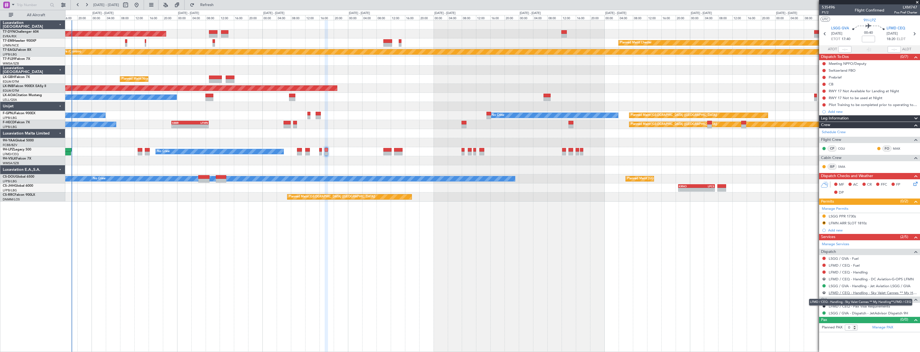
click at [903, 293] on link "LFMD / CEQ - Handling - Sky Valet Cannes ** My Handling**LFMD / CEQ" at bounding box center [873, 292] width 89 height 5
click at [823, 291] on button "R" at bounding box center [823, 292] width 3 height 3
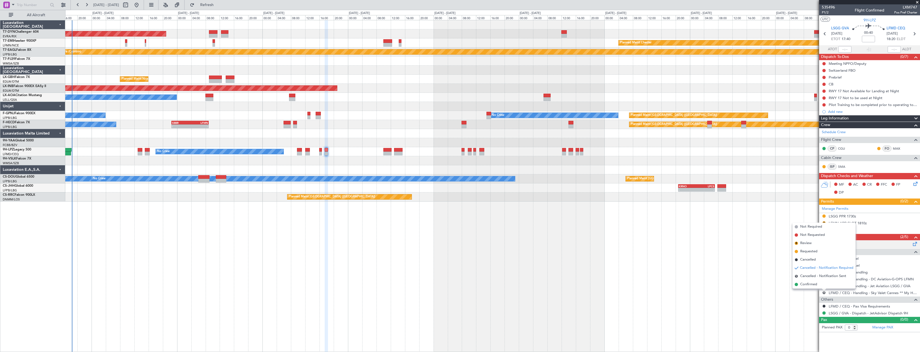
click at [875, 247] on div "Manage Services" at bounding box center [869, 244] width 101 height 8
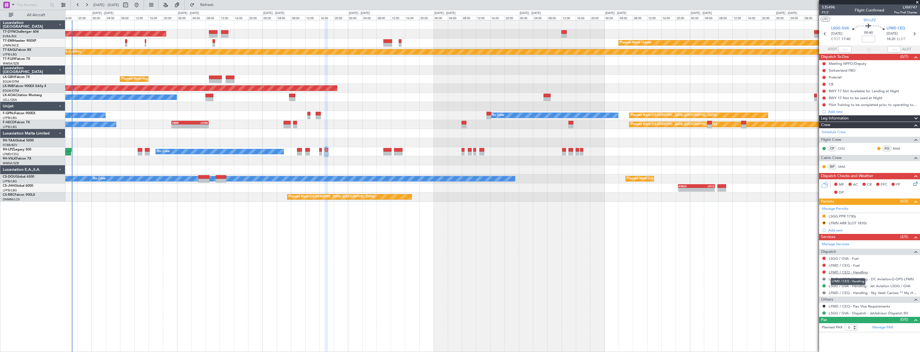
click at [860, 271] on link "LFMD / CEQ - Handling" at bounding box center [848, 272] width 39 height 5
click at [219, 7] on span "Refresh" at bounding box center [207, 5] width 23 height 4
click at [832, 7] on span "535496" at bounding box center [828, 7] width 13 height 6
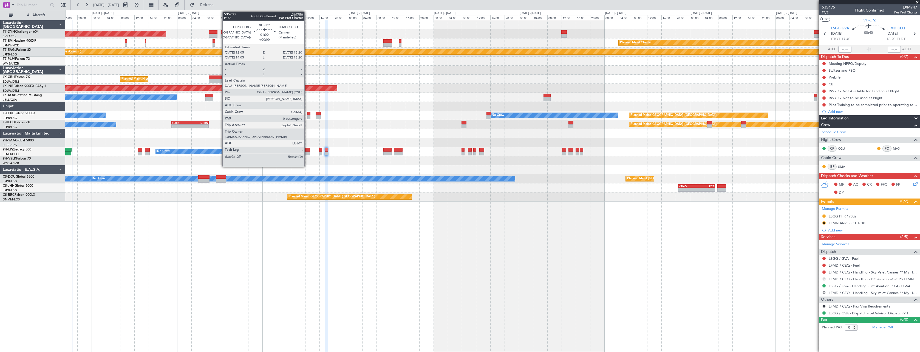
click at [307, 151] on div at bounding box center [307, 150] width 5 height 4
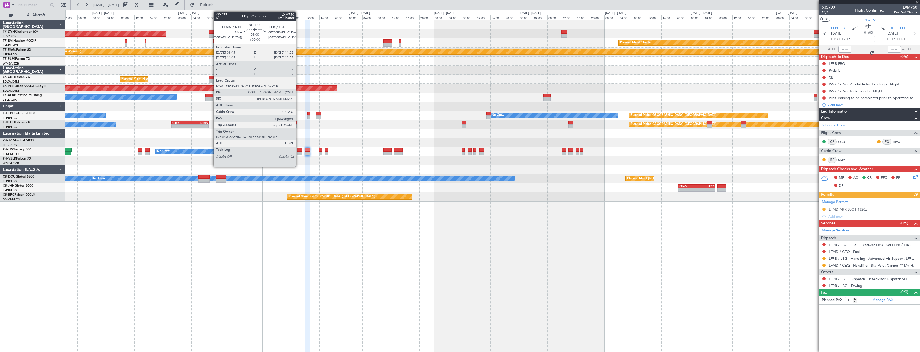
click at [298, 148] on div at bounding box center [299, 150] width 5 height 4
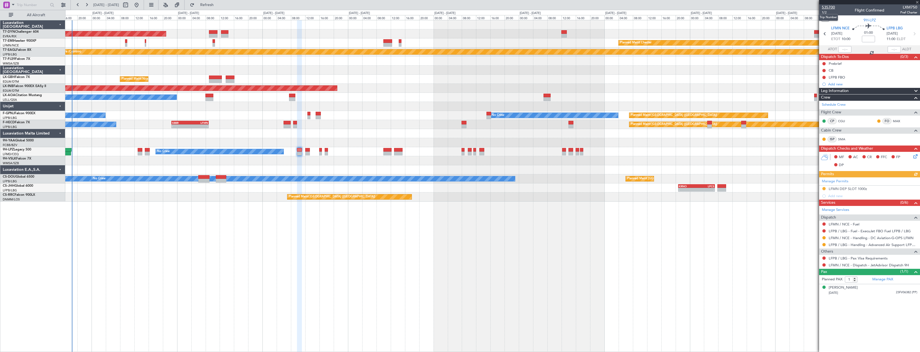
click at [827, 6] on span "535700" at bounding box center [828, 7] width 13 height 6
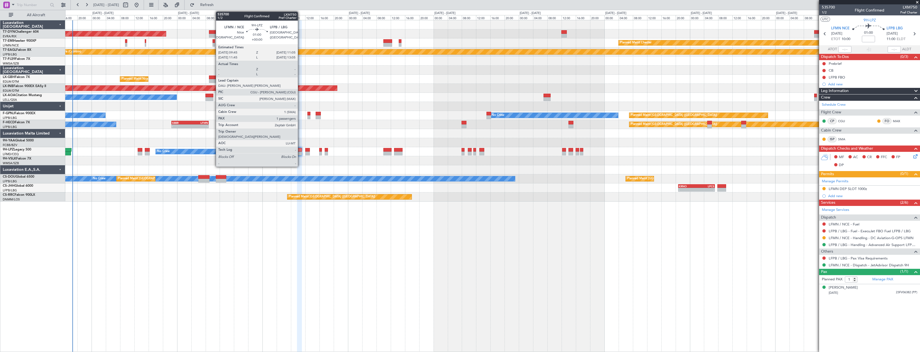
click at [300, 149] on div at bounding box center [299, 150] width 5 height 4
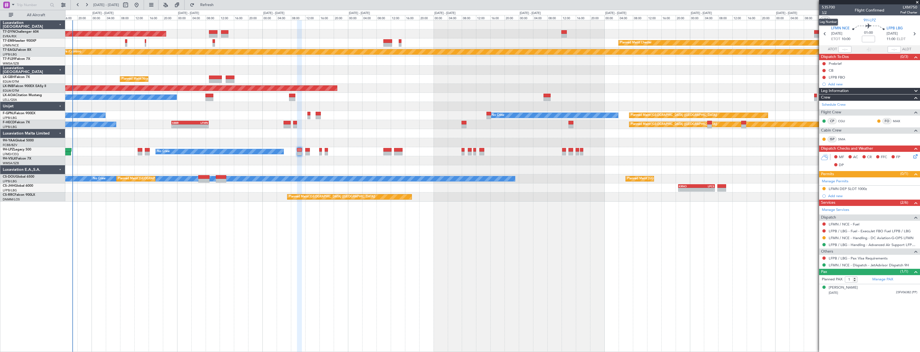
click at [825, 12] on span "1/2" at bounding box center [828, 12] width 13 height 5
click at [210, 9] on button "Refresh" at bounding box center [203, 5] width 33 height 9
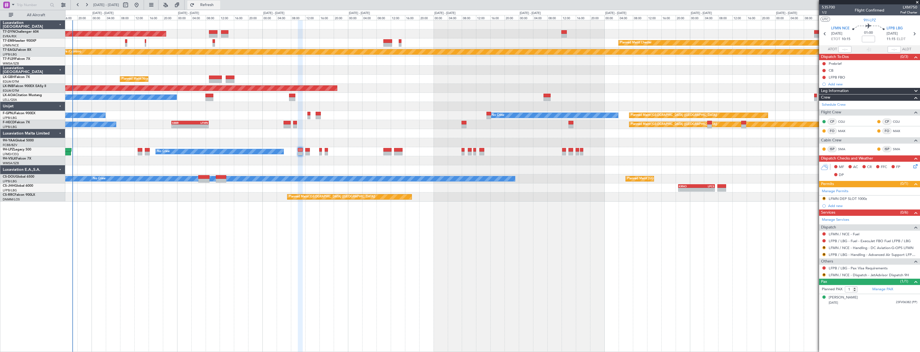
click at [219, 6] on span "Refresh" at bounding box center [207, 5] width 23 height 4
click at [825, 7] on span "535700" at bounding box center [828, 7] width 13 height 6
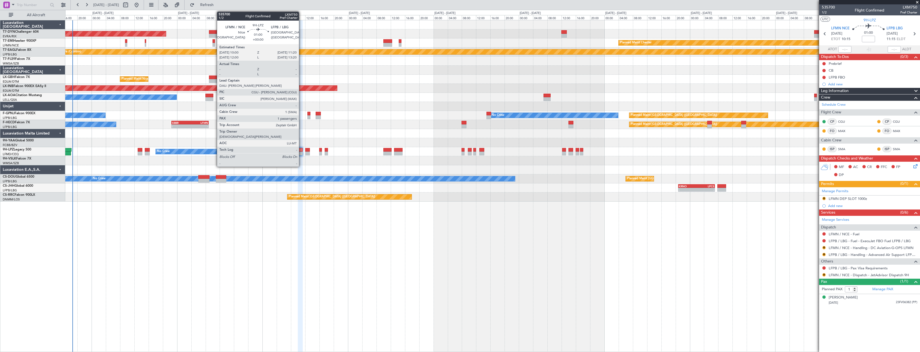
click at [301, 148] on div at bounding box center [300, 150] width 5 height 4
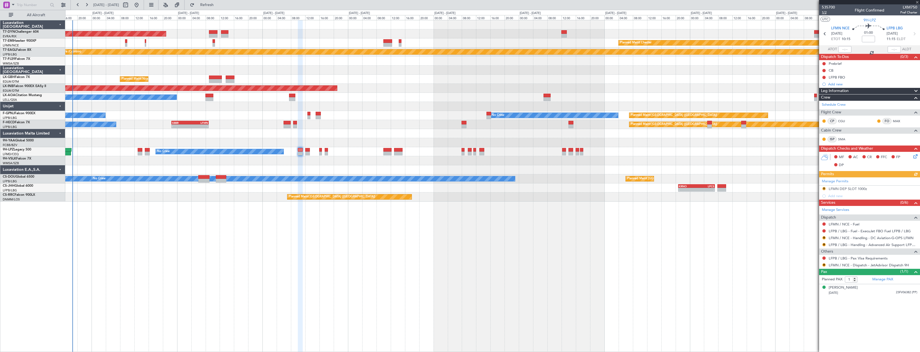
click at [824, 14] on span "1/2" at bounding box center [828, 12] width 13 height 5
click at [828, 7] on span "535700" at bounding box center [828, 7] width 13 height 6
click at [831, 5] on span "535700" at bounding box center [828, 7] width 13 height 6
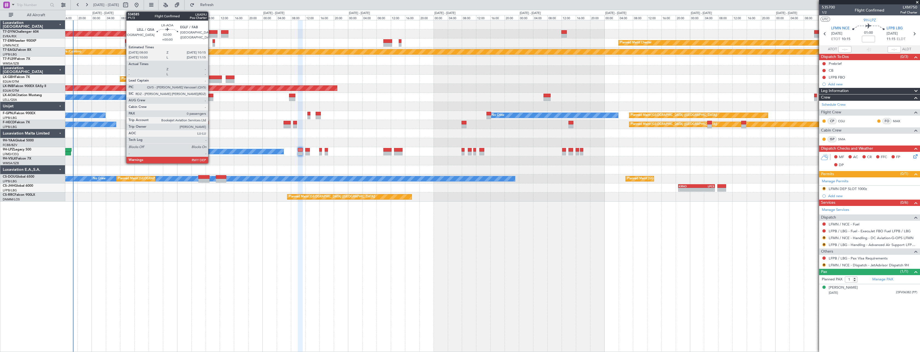
click at [211, 98] on div at bounding box center [209, 99] width 8 height 4
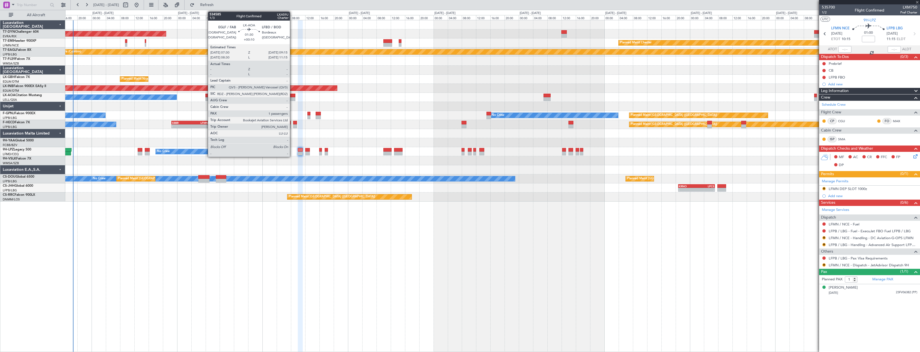
type input "0"
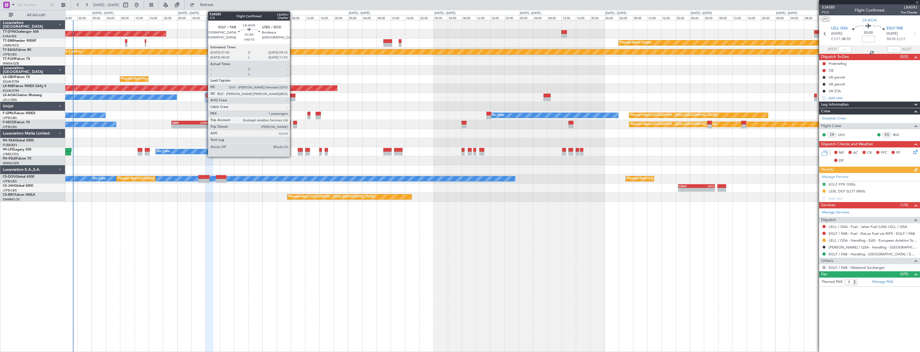
click at [292, 96] on div at bounding box center [292, 96] width 6 height 4
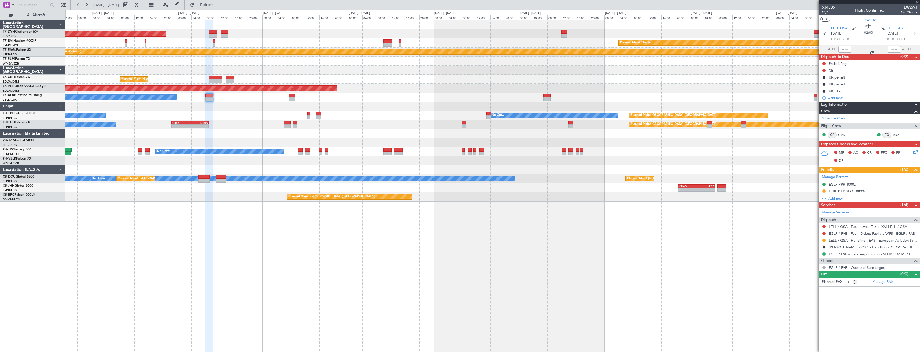
type input "+00:10"
type input "1"
